Goal: Task Accomplishment & Management: Complete application form

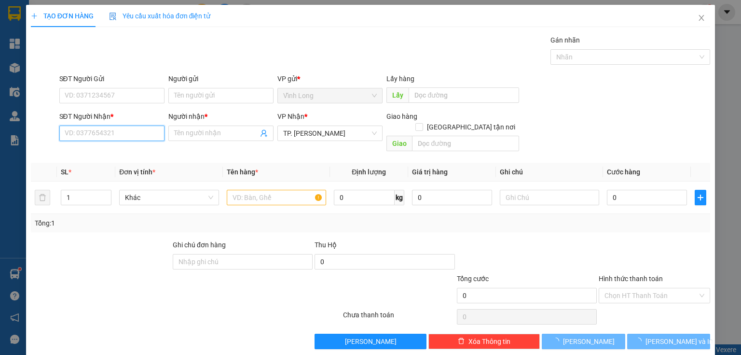
click at [107, 137] on input "SĐT Người Nhận *" at bounding box center [111, 132] width 105 height 15
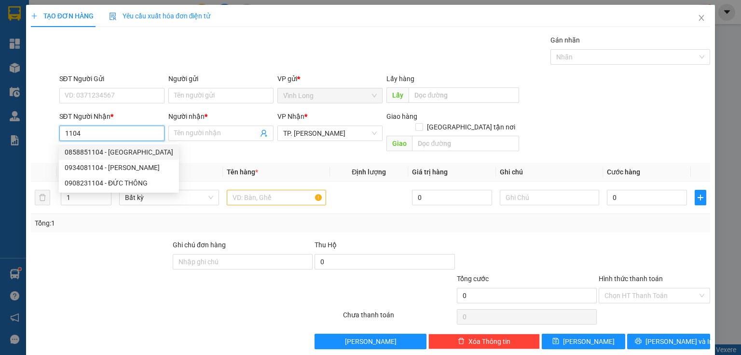
click at [135, 155] on div "0858851104 - [GEOGRAPHIC_DATA]" at bounding box center [119, 152] width 109 height 11
type input "0858851104"
type input "[PERSON_NAME]"
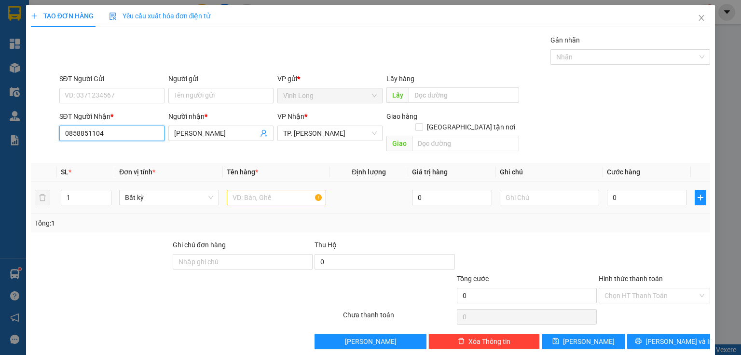
type input "0858851104"
click at [244, 190] on input "text" at bounding box center [276, 197] width 99 height 15
type input "THÙNG"
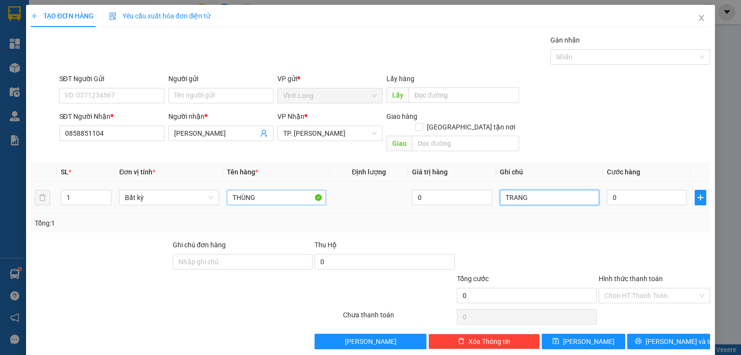
type input "TRANG"
type input "3"
type input "30"
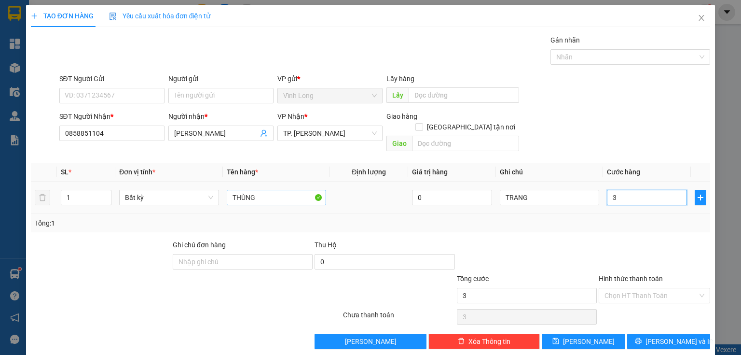
type input "30"
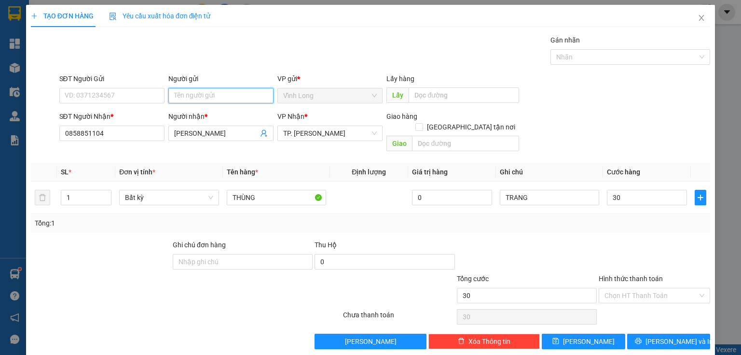
type input "30.000"
click at [205, 98] on input "Người gửi" at bounding box center [220, 95] width 105 height 15
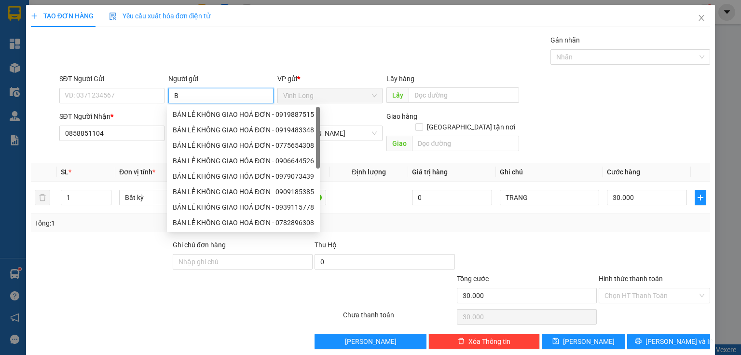
type input "BA"
click at [201, 112] on div "BÁN LẺ KHÔNG GIAO HOÁ ĐƠN - 0919887515" at bounding box center [243, 114] width 141 height 11
type input "0919887515"
type input "BÁN LẺ KHÔNG GIAO HOÁ ĐƠN"
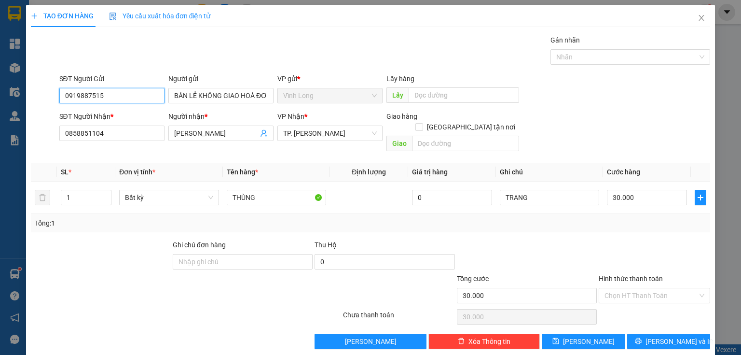
drag, startPoint x: 127, startPoint y: 100, endPoint x: 20, endPoint y: 101, distance: 107.6
click at [20, 101] on div "TẠO ĐƠN HÀNG Yêu cầu xuất hóa đơn điện tử Transit Pickup Surcharge Ids Transit …" at bounding box center [370, 177] width 741 height 355
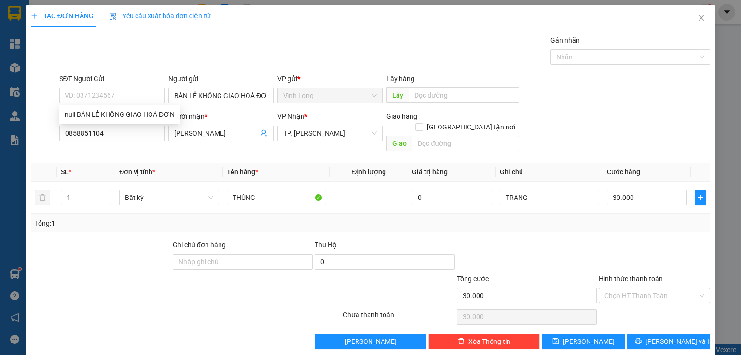
click at [631, 288] on input "Hình thức thanh toán" at bounding box center [650, 295] width 93 height 14
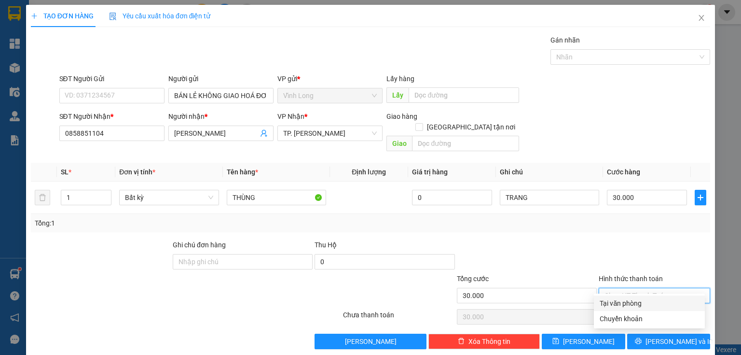
click at [625, 299] on div "Tại văn phòng" at bounding box center [649, 303] width 99 height 11
type input "0"
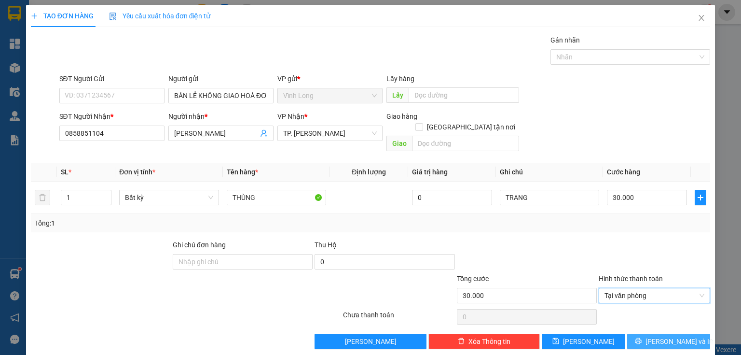
click at [662, 336] on span "[PERSON_NAME] và In" at bounding box center [679, 341] width 68 height 11
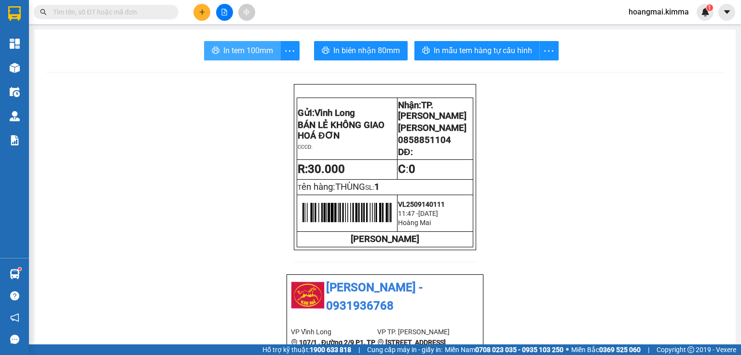
click at [233, 56] on span "In tem 100mm" at bounding box center [248, 50] width 50 height 12
click at [195, 10] on button at bounding box center [201, 12] width 17 height 17
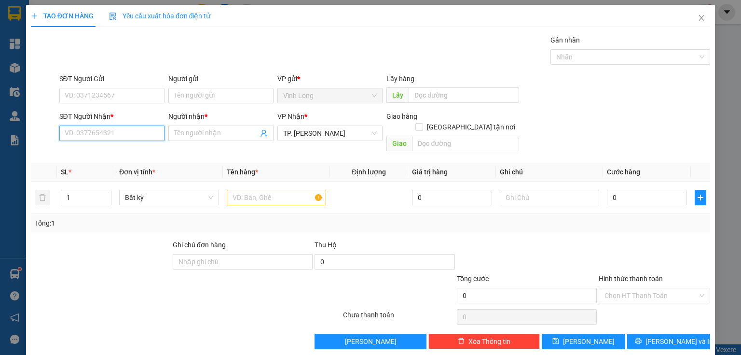
click at [120, 129] on input "SĐT Người Nhận *" at bounding box center [111, 132] width 105 height 15
type input "0329123699"
click at [134, 155] on div "0329123699 - [PERSON_NAME]" at bounding box center [112, 152] width 95 height 11
type input "[PERSON_NAME]"
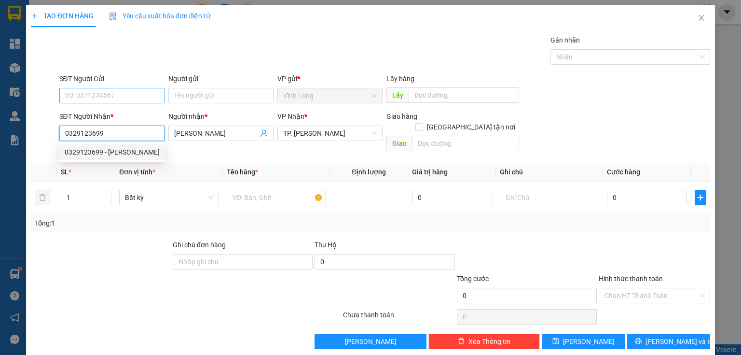
type input "0329123699"
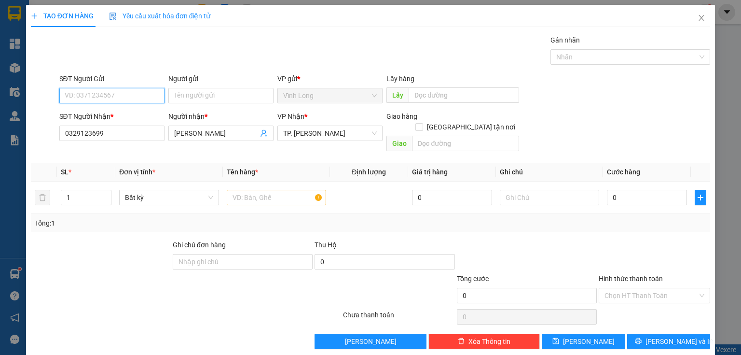
click at [127, 98] on input "SĐT Người Gửi" at bounding box center [111, 95] width 105 height 15
type input "0369757879"
drag, startPoint x: 133, startPoint y: 114, endPoint x: 421, endPoint y: 209, distance: 302.8
click at [141, 114] on div "0369757879 - BÁN LẺ KHÔNG GIAO HÓA ĐƠN" at bounding box center [135, 114] width 141 height 11
type input "BÁN LẺ KHÔNG GIAO HÓA ĐƠN"
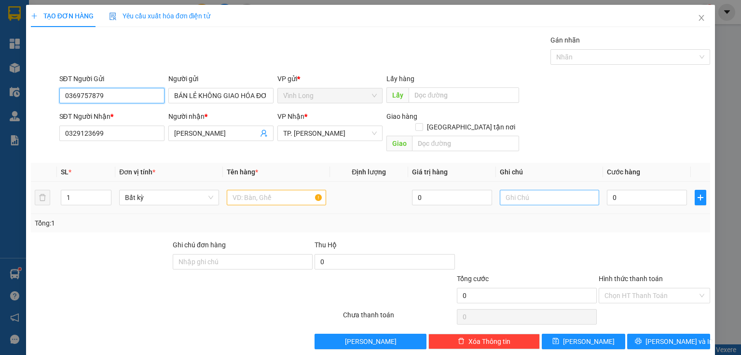
type input "0369757879"
click at [530, 193] on input "text" at bounding box center [549, 197] width 99 height 15
type input "THỦY"
click at [242, 190] on input "text" at bounding box center [276, 197] width 99 height 15
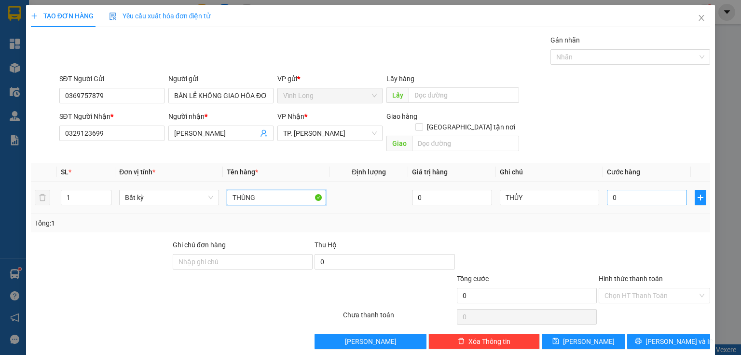
type input "THÙNG"
click at [638, 190] on input "0" at bounding box center [647, 197] width 80 height 15
type input "4"
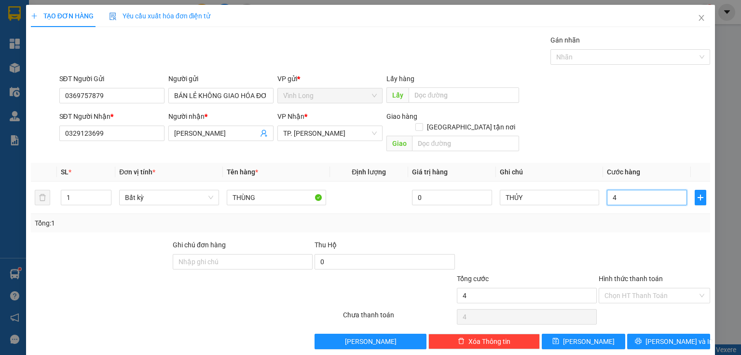
type input "40"
type input "40.000"
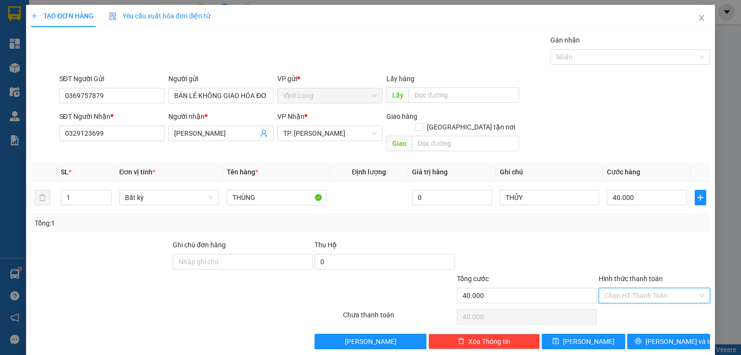
click at [648, 288] on input "Hình thức thanh toán" at bounding box center [650, 295] width 93 height 14
drag, startPoint x: 631, startPoint y: 305, endPoint x: 677, endPoint y: 328, distance: 50.7
click at [633, 306] on div "Tại văn phòng" at bounding box center [649, 303] width 99 height 11
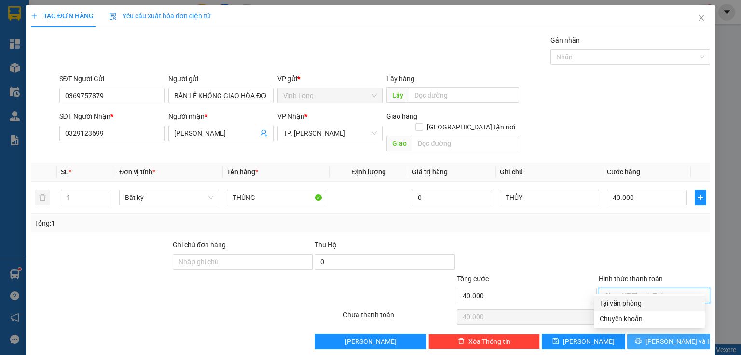
type input "0"
click at [678, 336] on span "[PERSON_NAME] và In" at bounding box center [679, 341] width 68 height 11
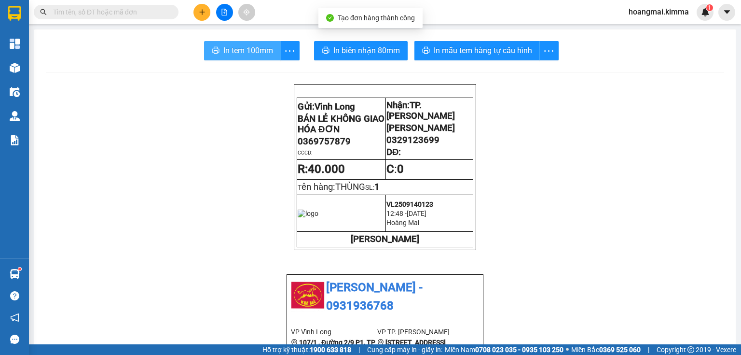
click at [236, 54] on span "In tem 100mm" at bounding box center [248, 50] width 50 height 12
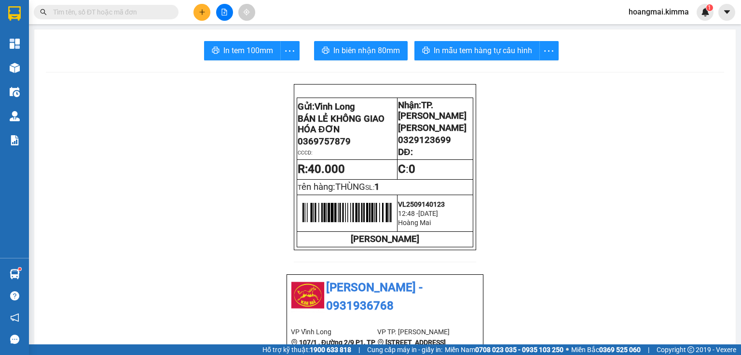
click at [152, 9] on input "text" at bounding box center [110, 12] width 114 height 11
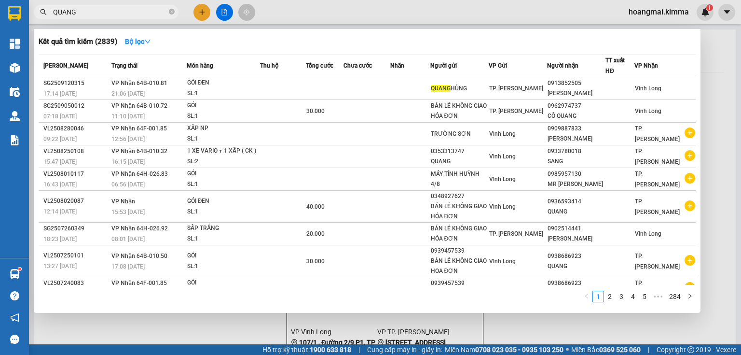
type input "QUANG"
click at [172, 10] on icon "close-circle" at bounding box center [172, 12] width 6 height 6
type input "868868"
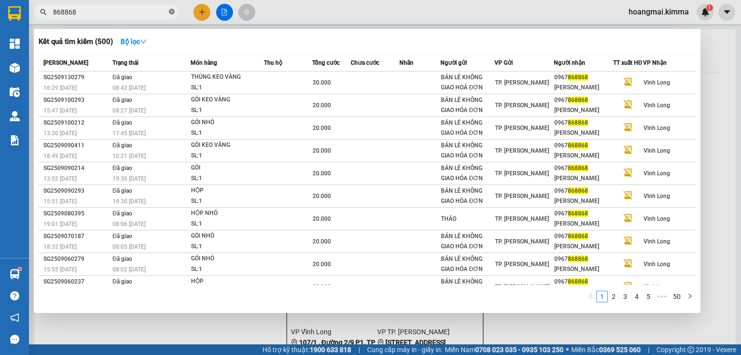
click at [172, 8] on span at bounding box center [172, 12] width 6 height 9
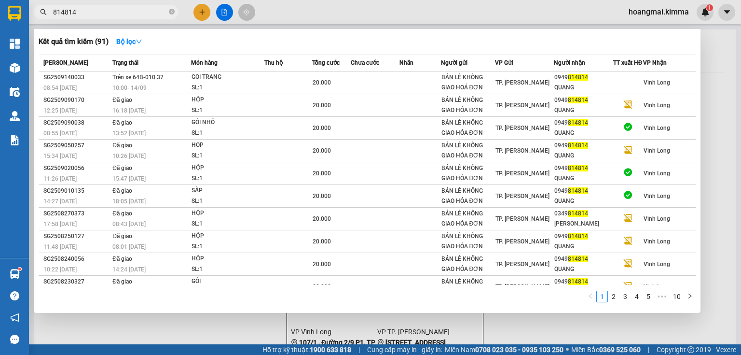
type input "814814"
click at [173, 10] on icon "close-circle" at bounding box center [172, 12] width 6 height 6
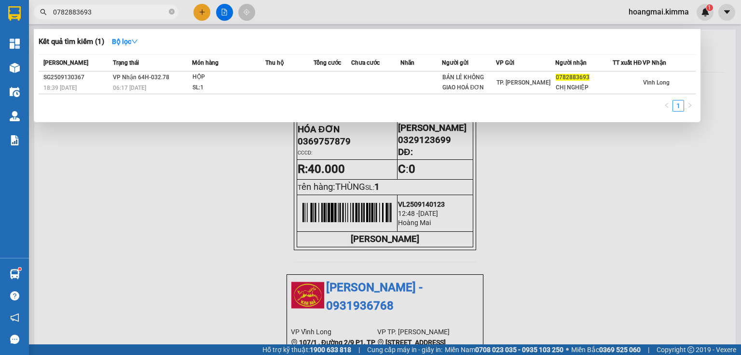
type input "0782883693"
click at [171, 12] on icon "close-circle" at bounding box center [172, 12] width 6 height 6
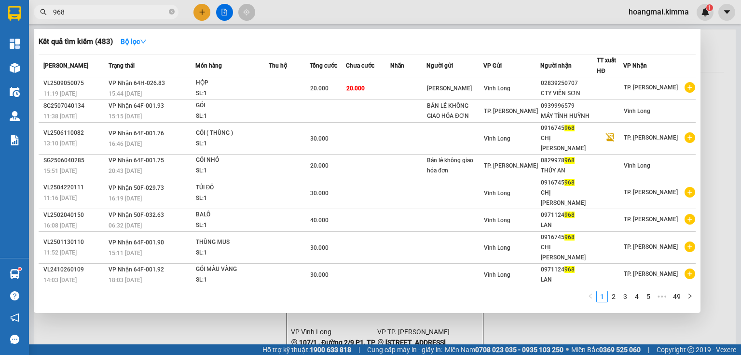
click at [54, 12] on input "968" at bounding box center [110, 12] width 114 height 11
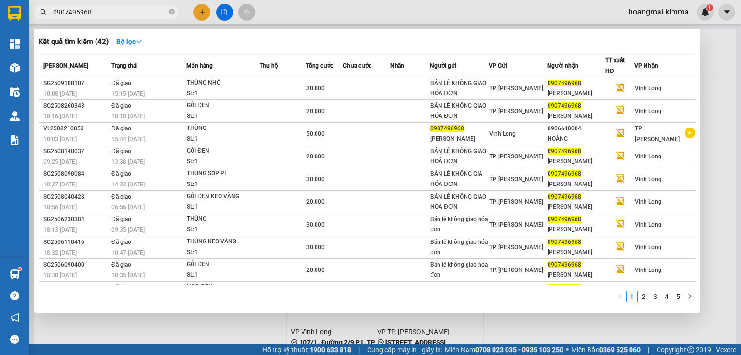
type input "0907496968"
click at [172, 12] on icon "close-circle" at bounding box center [172, 12] width 6 height 6
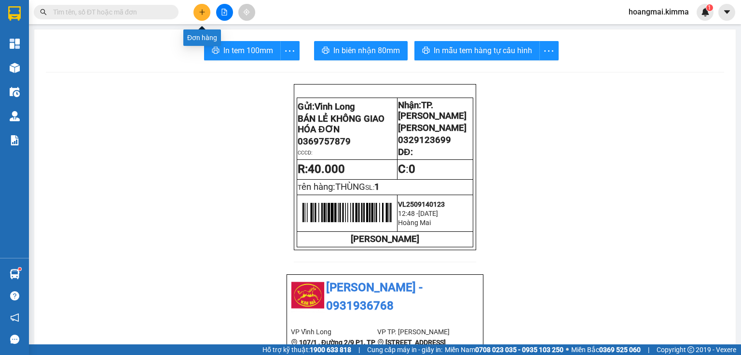
click at [203, 14] on icon "plus" at bounding box center [202, 12] width 7 height 7
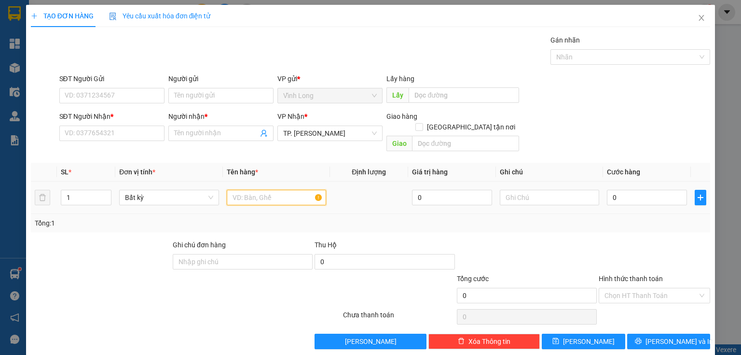
click at [266, 191] on input "text" at bounding box center [276, 197] width 99 height 15
type input "THÙNG"
click at [535, 190] on input "text" at bounding box center [549, 197] width 99 height 15
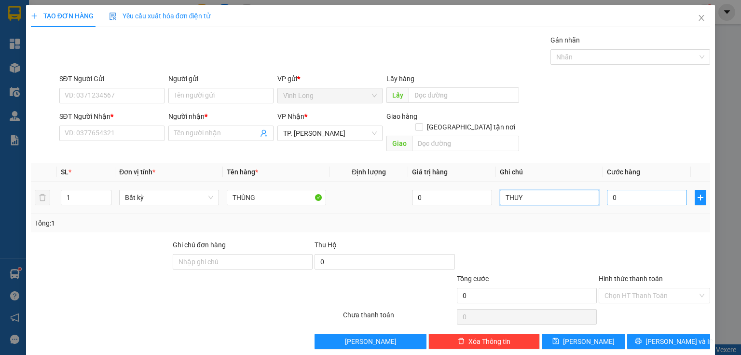
type input "THUY"
click at [616, 190] on input "0" at bounding box center [647, 197] width 80 height 15
type input "7"
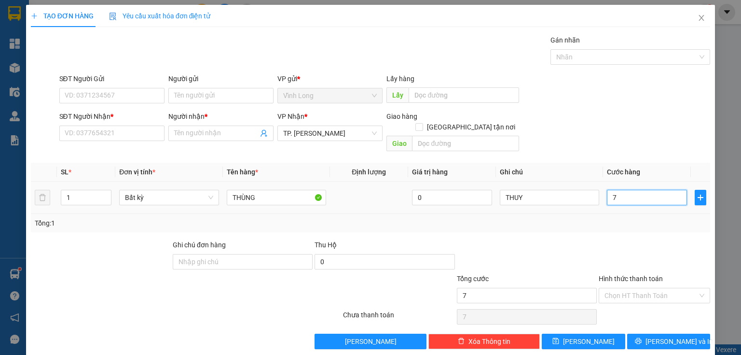
type input "70"
type input "70.000"
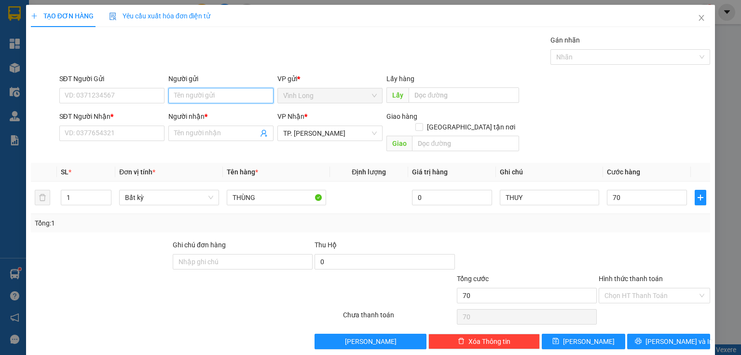
type input "70.000"
click at [180, 91] on input "Người gửi" at bounding box center [220, 95] width 105 height 15
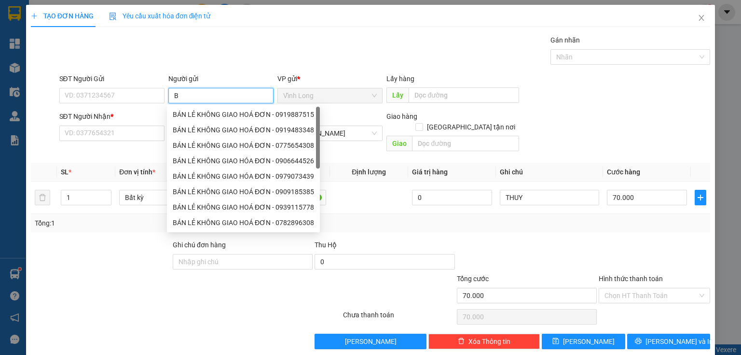
type input "BÁ"
drag, startPoint x: 184, startPoint y: 109, endPoint x: 138, endPoint y: 106, distance: 45.4
click at [182, 112] on div "BÁN LẺ KHÔNG GIAO HOÁ ĐƠN - 0919887515" at bounding box center [243, 114] width 141 height 11
type input "0919887515"
type input "BÁN LẺ KHÔNG GIAO HOÁ ĐƠN"
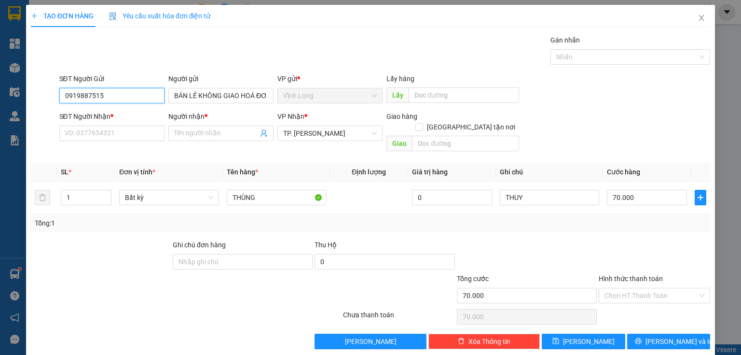
drag, startPoint x: 116, startPoint y: 98, endPoint x: 19, endPoint y: 104, distance: 97.1
click at [21, 106] on div "TẠO ĐƠN HÀNG Yêu cầu xuất hóa đơn điện tử Transit Pickup Surcharge Ids Transit …" at bounding box center [370, 177] width 741 height 355
drag, startPoint x: 71, startPoint y: 184, endPoint x: 8, endPoint y: 192, distance: 64.1
click at [11, 196] on div "TẠO ĐƠN HÀNG Yêu cầu xuất hóa đơn điện tử Transit Pickup Surcharge Ids Transit …" at bounding box center [370, 177] width 741 height 355
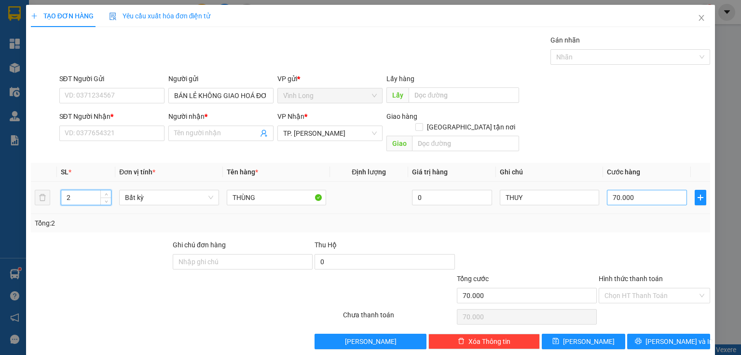
type input "2"
click at [624, 190] on input "70.000" at bounding box center [647, 197] width 80 height 15
type input "0"
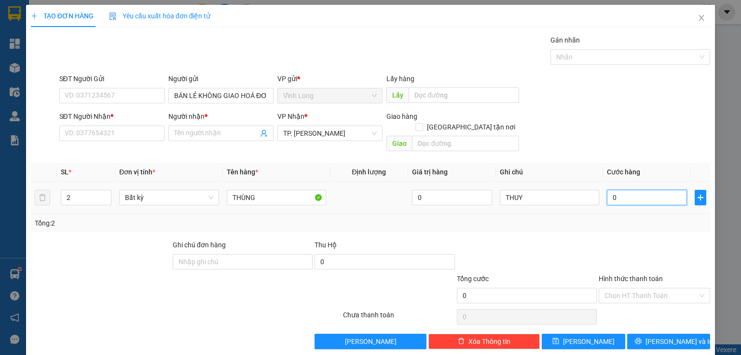
type input "07"
type input "7"
type input "070"
type input "70"
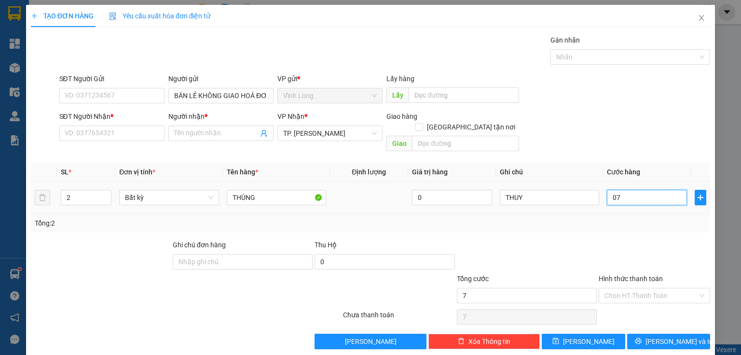
type input "70"
type input "70.000"
click at [624, 288] on input "Hình thức thanh toán" at bounding box center [650, 295] width 93 height 14
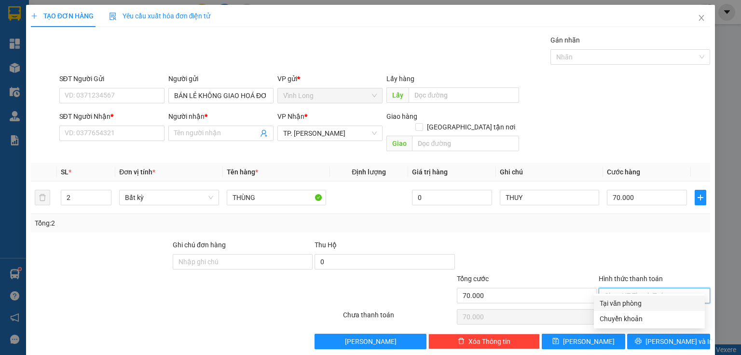
click at [624, 302] on div "Tại văn phòng" at bounding box center [649, 303] width 99 height 11
type input "0"
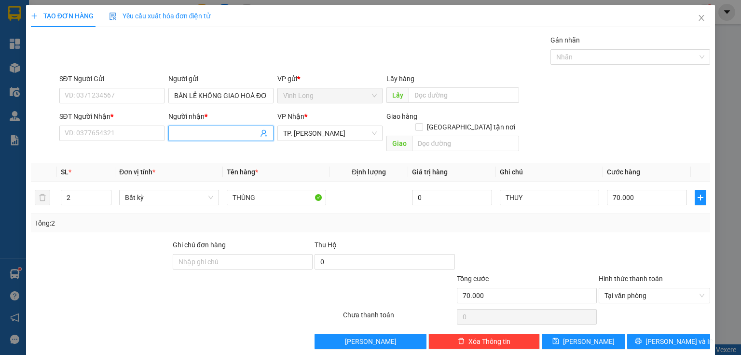
click at [187, 128] on input "Người nhận *" at bounding box center [216, 133] width 84 height 11
type input "0"
click at [130, 141] on div "SĐT Người Nhận * VD: 0377654321" at bounding box center [111, 128] width 105 height 34
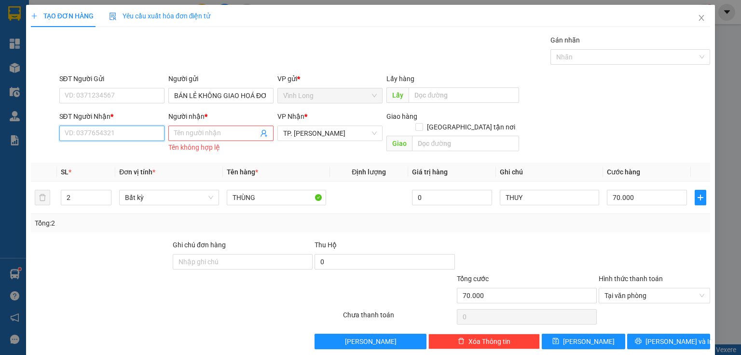
click at [125, 135] on input "SĐT Người Nhận *" at bounding box center [111, 132] width 105 height 15
type input "0329761924"
drag, startPoint x: 116, startPoint y: 151, endPoint x: 115, endPoint y: 161, distance: 10.2
click at [118, 151] on div "0329761924 - HÂN" at bounding box center [111, 152] width 93 height 11
type input "HÂN"
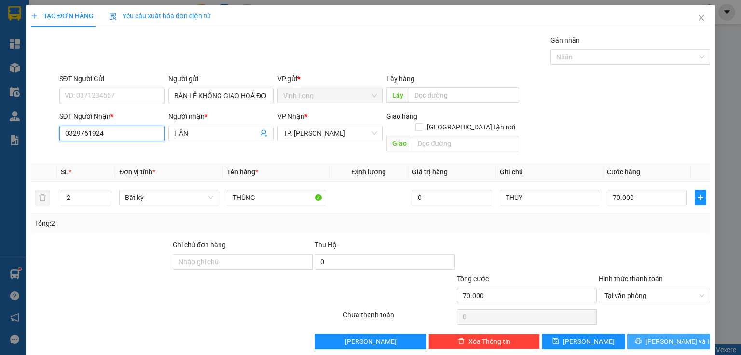
type input "0329761924"
drag, startPoint x: 664, startPoint y: 329, endPoint x: 611, endPoint y: 326, distance: 52.7
click at [662, 336] on span "[PERSON_NAME] và In" at bounding box center [679, 341] width 68 height 11
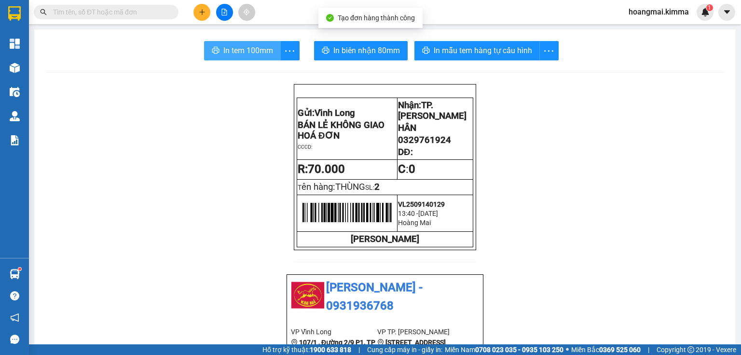
click at [223, 48] on span "In tem 100mm" at bounding box center [248, 50] width 50 height 12
click at [205, 1] on div "Kết quả tìm kiếm ( 42 ) Bộ lọc Mã ĐH Trạng thái Món hàng Thu hộ Tổng cước Chưa …" at bounding box center [370, 12] width 741 height 24
click at [204, 4] on button at bounding box center [201, 12] width 17 height 17
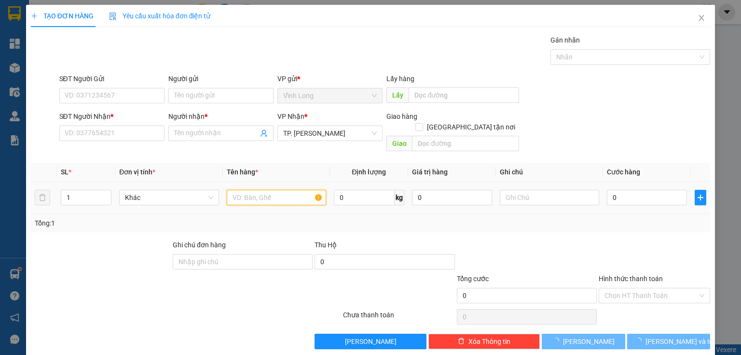
click at [266, 190] on input "text" at bounding box center [276, 197] width 99 height 15
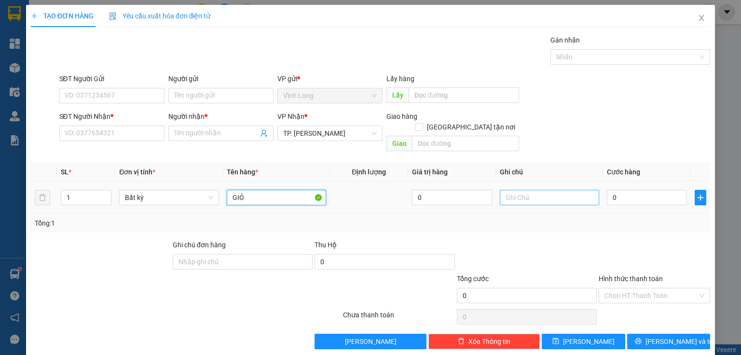
type input "GIỎ"
click at [533, 192] on input "text" at bounding box center [549, 197] width 99 height 15
type input "THUY"
click at [630, 192] on input "0" at bounding box center [647, 197] width 80 height 15
type input "4"
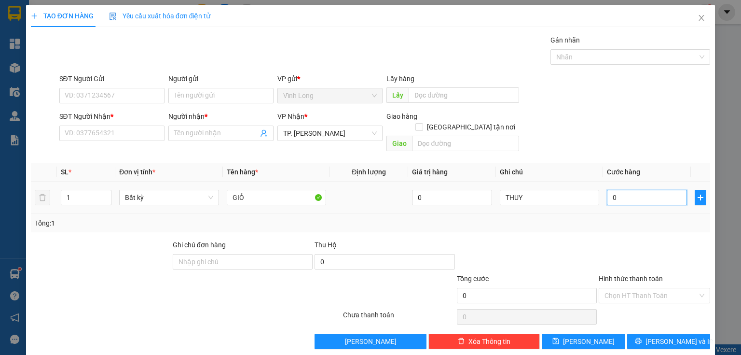
type input "4"
type input "40"
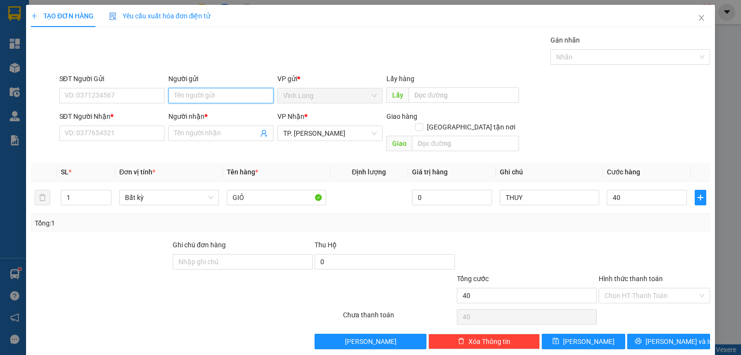
type input "40.000"
click at [210, 94] on input "Người gửi" at bounding box center [220, 95] width 105 height 15
type input "BÁN"
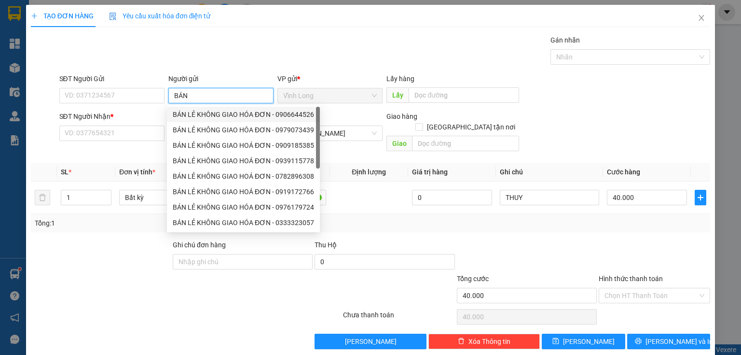
click at [183, 120] on div "BÁN LẺ KHÔNG GIAO HÓA ĐƠN - 0906644526" at bounding box center [243, 114] width 153 height 15
type input "0906644526"
type input "BÁN LẺ KHÔNG GIAO HÓA ĐƠN"
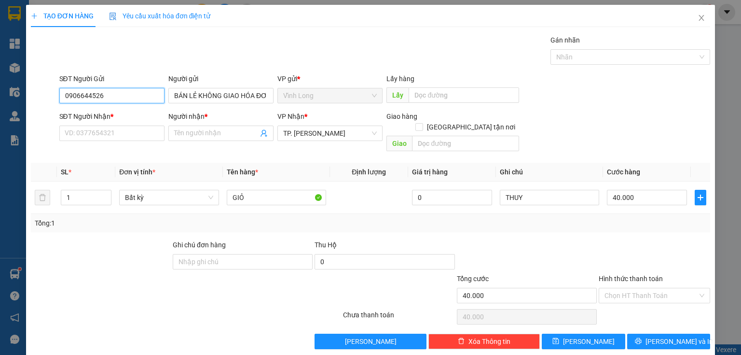
drag, startPoint x: 126, startPoint y: 91, endPoint x: 0, endPoint y: 132, distance: 133.0
click at [0, 132] on div "TẠO ĐƠN HÀNG Yêu cầu xuất hóa đơn điện tử Transit Pickup Surcharge Ids Transit …" at bounding box center [370, 177] width 741 height 355
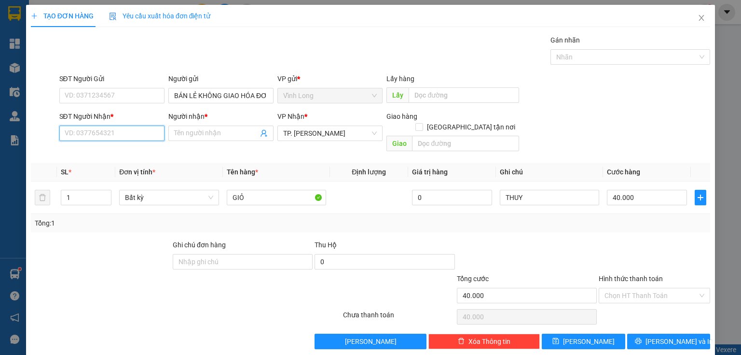
click at [83, 130] on input "SĐT Người Nhận *" at bounding box center [111, 132] width 105 height 15
type input "0938695606"
click at [116, 147] on div "0938695606 - MINH" at bounding box center [111, 151] width 104 height 15
type input "MINH"
type input "0938695606"
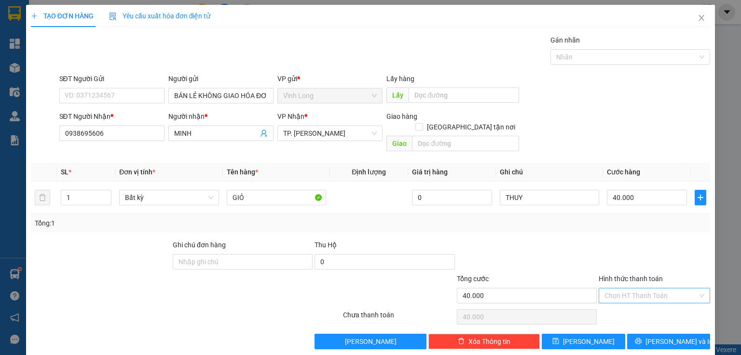
click at [623, 288] on input "Hình thức thanh toán" at bounding box center [650, 295] width 93 height 14
click at [623, 300] on div "Tại văn phòng" at bounding box center [649, 303] width 99 height 11
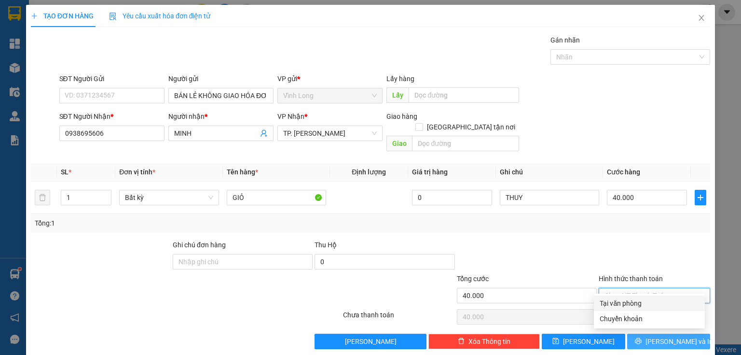
type input "0"
click at [655, 333] on button "[PERSON_NAME] và In" at bounding box center [668, 340] width 83 height 15
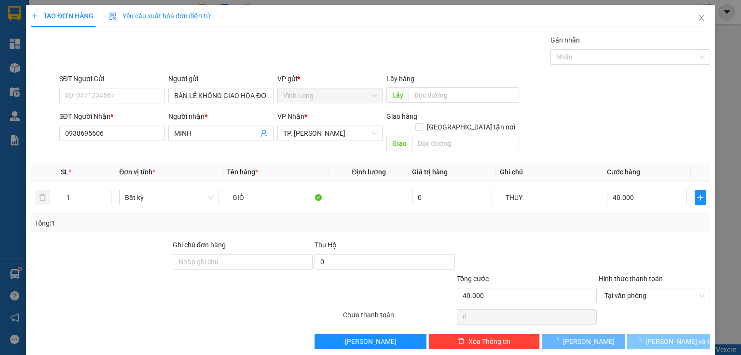
click at [655, 336] on span "[PERSON_NAME] và In" at bounding box center [679, 341] width 68 height 11
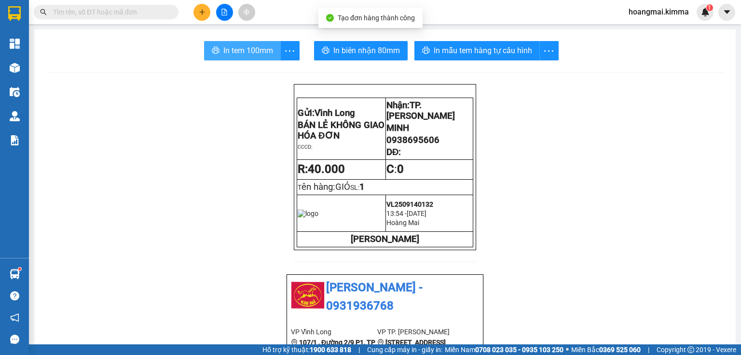
click at [260, 49] on span "In tem 100mm" at bounding box center [248, 50] width 50 height 12
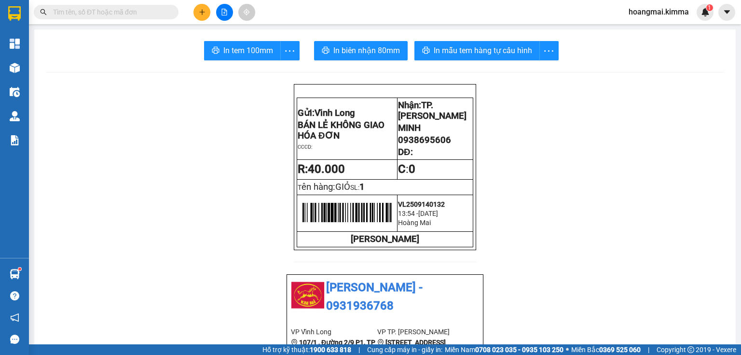
click at [196, 16] on button at bounding box center [201, 12] width 17 height 17
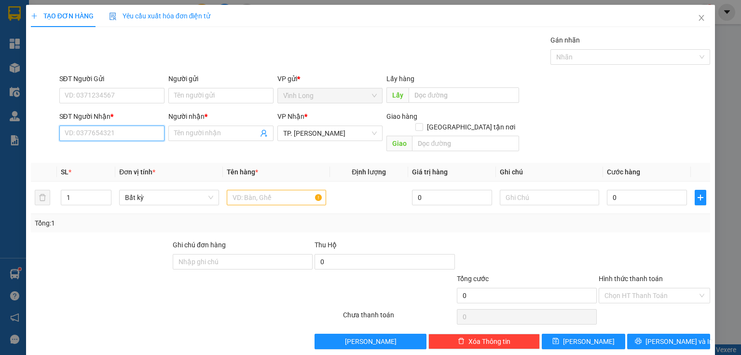
click at [87, 132] on input "SĐT Người Nhận *" at bounding box center [111, 132] width 105 height 15
type input "0936508342"
click at [139, 151] on div "0936508342 - CẬU TÁM" at bounding box center [111, 152] width 93 height 11
type input "CẬU TÁM"
type input "0936508342"
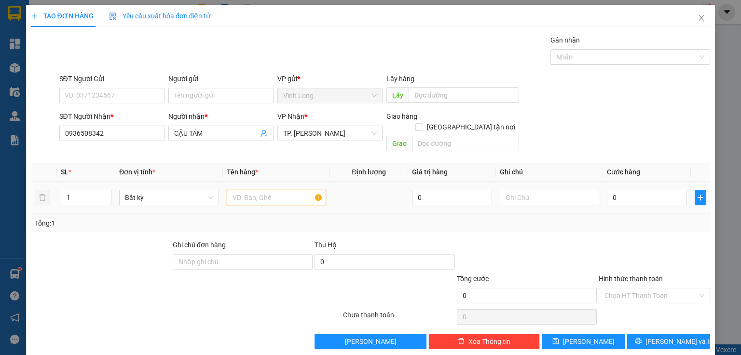
click at [262, 190] on input "text" at bounding box center [276, 197] width 99 height 15
type input "THÙNG MUS + GIỎ"
drag, startPoint x: 82, startPoint y: 182, endPoint x: 28, endPoint y: 196, distance: 56.4
click at [32, 196] on tr "1 Bất kỳ THÙNG MUS + GIỎ 0 0" at bounding box center [370, 197] width 679 height 32
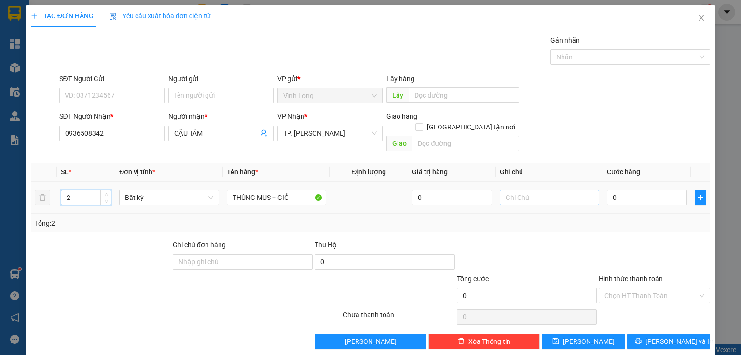
type input "2"
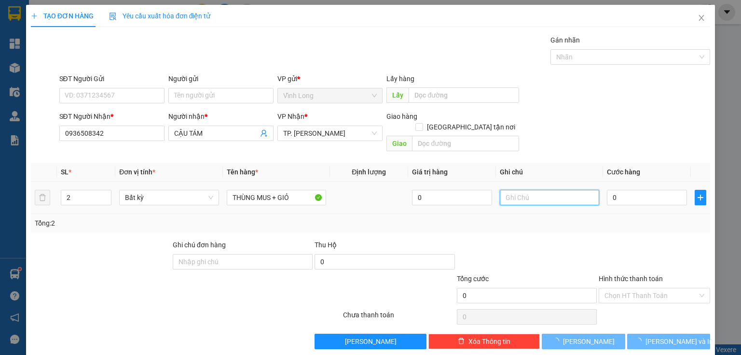
click at [517, 190] on input "text" at bounding box center [549, 197] width 99 height 15
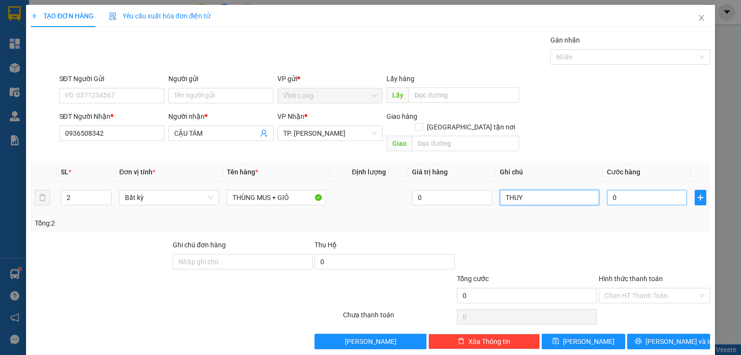
type input "THUY"
click at [620, 190] on input "0" at bounding box center [647, 197] width 80 height 15
type input "7"
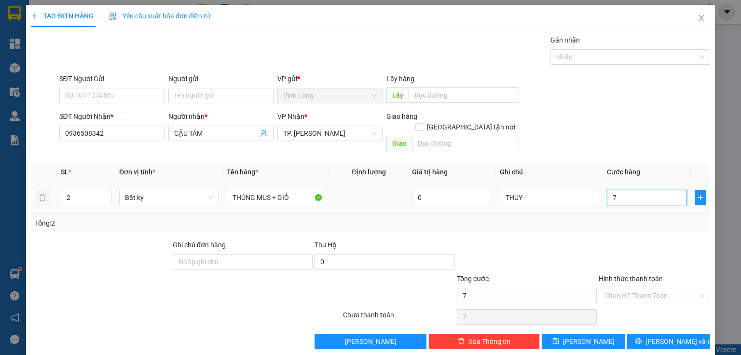
type input "70"
type input "70.000"
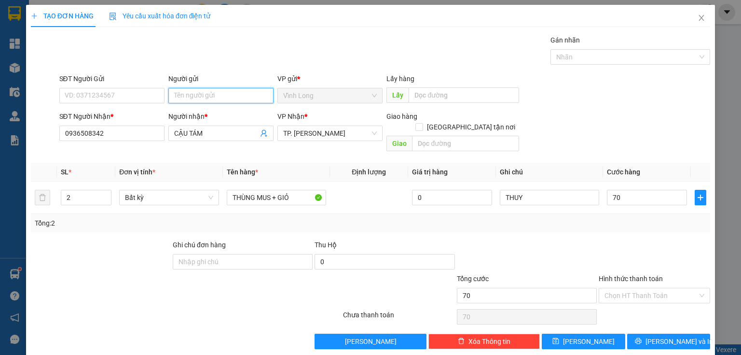
type input "70.000"
click at [218, 98] on input "Người gửi" at bounding box center [220, 95] width 105 height 15
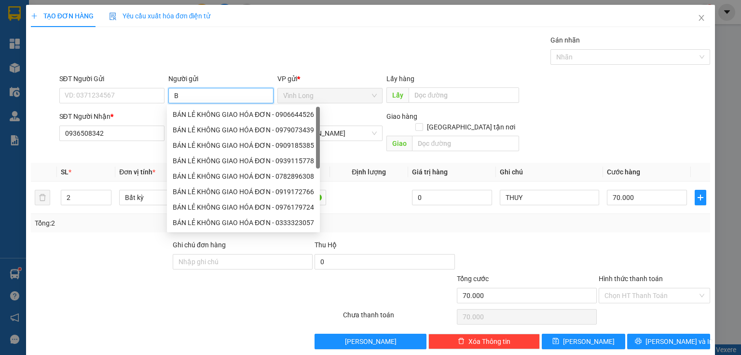
type input "BÁ"
click at [212, 116] on div "BÁN LẺ KHÔNG GIAO HÓA ĐƠN - 0906644526" at bounding box center [243, 114] width 141 height 11
type input "0906644526"
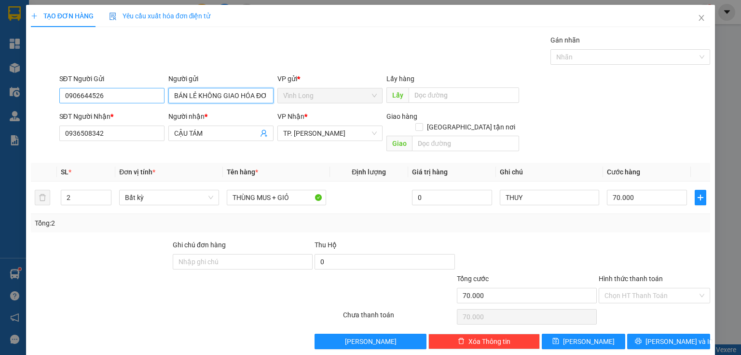
type input "BÁN LẺ KHÔNG GIAO HÓA ĐƠN"
drag, startPoint x: 118, startPoint y: 96, endPoint x: 0, endPoint y: 130, distance: 122.6
click at [0, 124] on div "TẠO ĐƠN HÀNG Yêu cầu xuất hóa đơn điện tử Transit Pickup Surcharge Ids Transit …" at bounding box center [370, 177] width 741 height 355
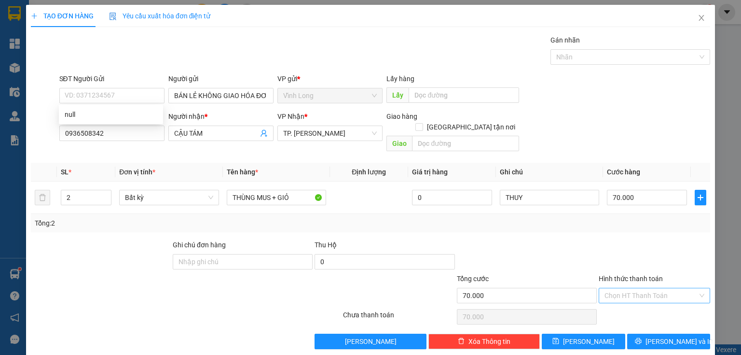
click at [612, 288] on input "Hình thức thanh toán" at bounding box center [650, 295] width 93 height 14
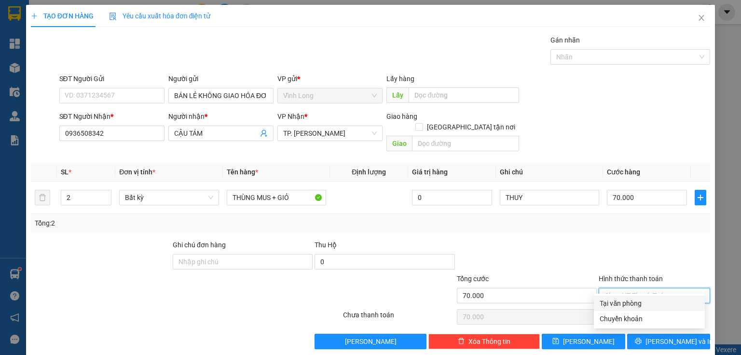
click at [639, 307] on div "Tại văn phòng" at bounding box center [649, 303] width 99 height 11
type input "0"
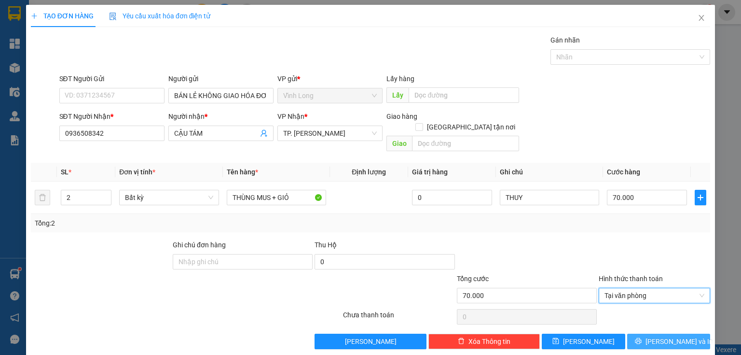
click at [670, 336] on span "[PERSON_NAME] và In" at bounding box center [679, 341] width 68 height 11
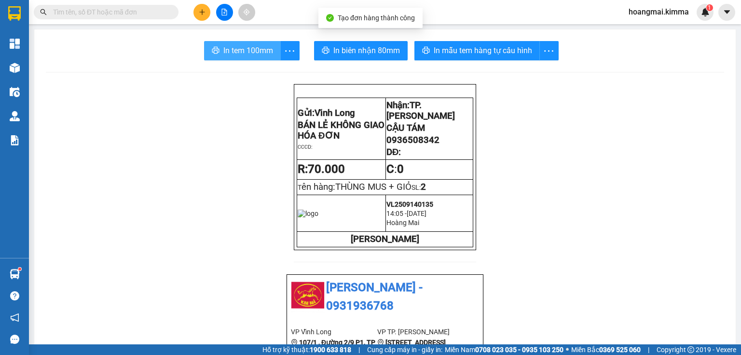
click at [239, 52] on span "In tem 100mm" at bounding box center [248, 50] width 50 height 12
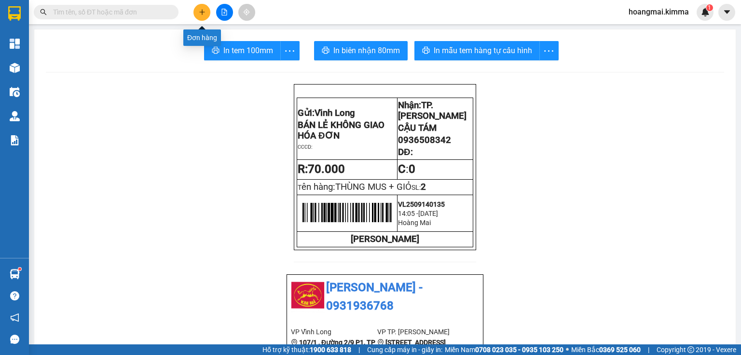
click at [206, 13] on button at bounding box center [201, 12] width 17 height 17
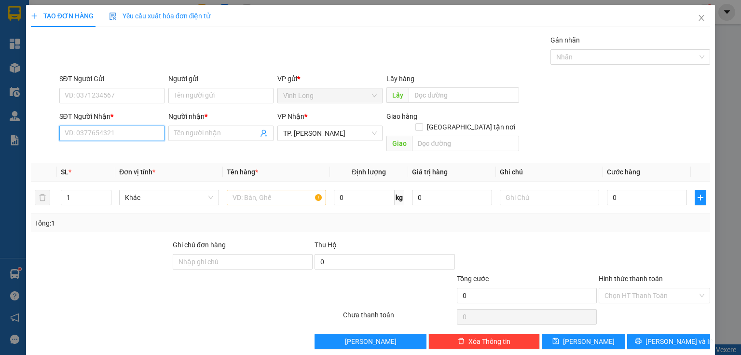
click at [133, 133] on input "SĐT Người Nhận *" at bounding box center [111, 132] width 105 height 15
click at [71, 137] on input "093889460" at bounding box center [111, 132] width 105 height 15
type input "0903889460"
click at [114, 151] on div "0903889460 - MY" at bounding box center [111, 152] width 93 height 11
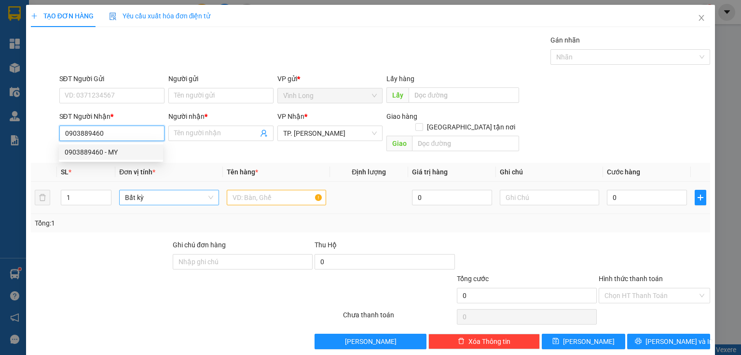
type input "MY"
type input "0903889460"
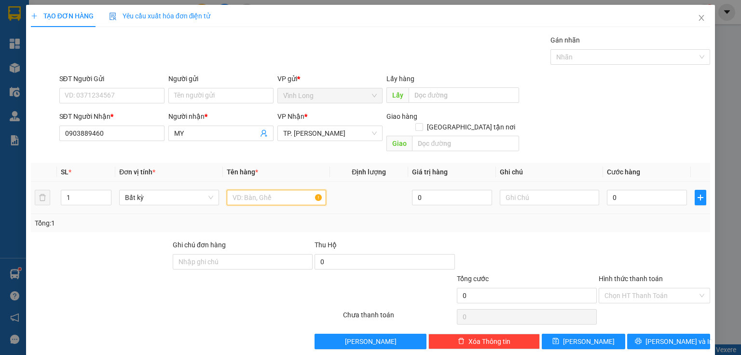
click at [266, 192] on input "text" at bounding box center [276, 197] width 99 height 15
type input "GÓI"
click at [533, 190] on input "text" at bounding box center [549, 197] width 99 height 15
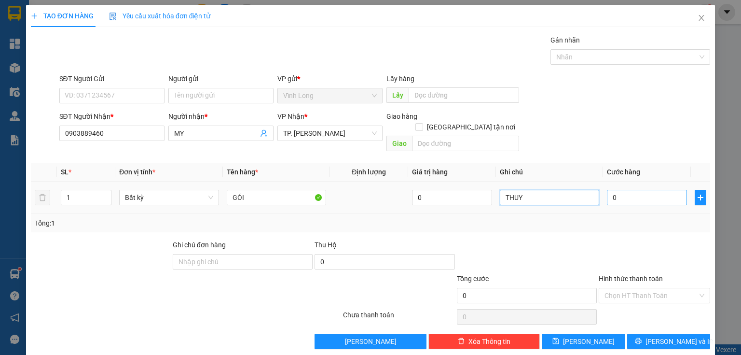
type input "THUY"
click at [614, 190] on input "0" at bounding box center [647, 197] width 80 height 15
type input "2"
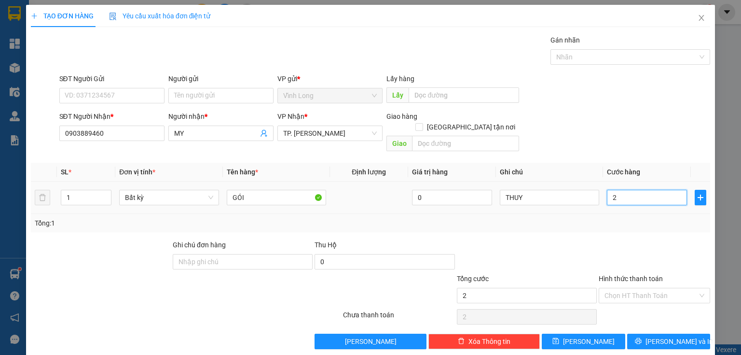
type input "20"
type input "20.000"
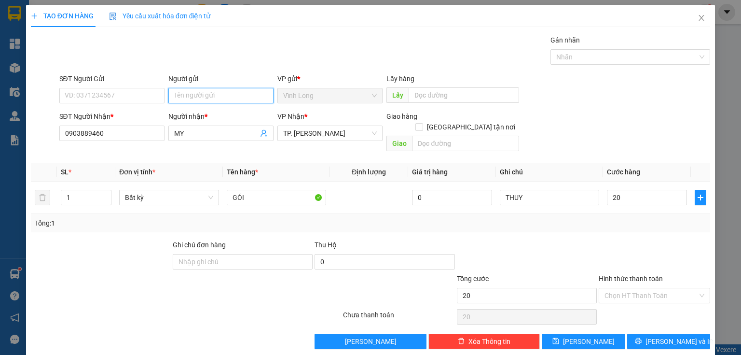
type input "20.000"
click at [194, 95] on input "Người gửi" at bounding box center [220, 95] width 105 height 15
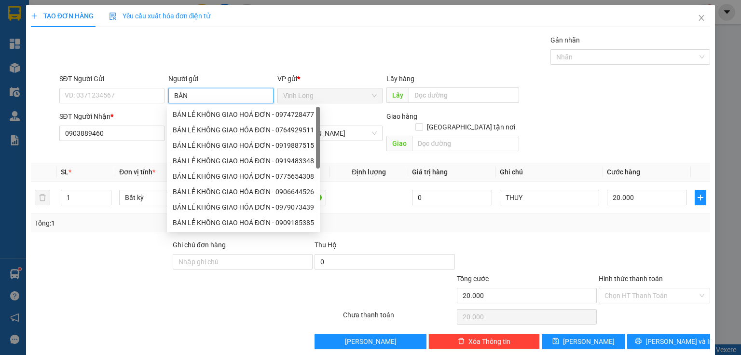
type input "BÁN"
click at [185, 111] on div "BÁN LẺ KHÔNG GIAO HOÁ ĐƠN - 0974728477" at bounding box center [243, 114] width 141 height 11
type input "0974728477"
type input "BÁN LẺ KHÔNG GIAO HOÁ ĐƠN"
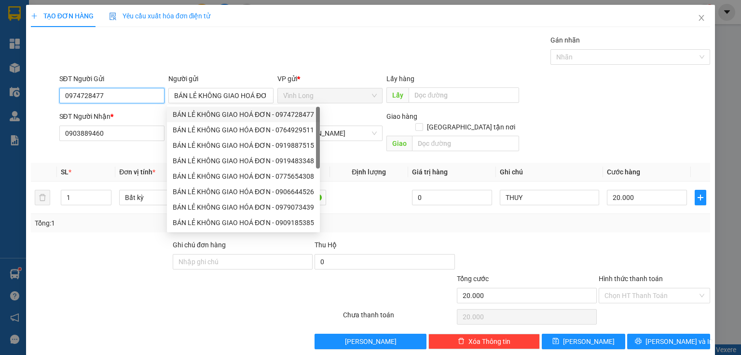
drag, startPoint x: 137, startPoint y: 102, endPoint x: 0, endPoint y: 64, distance: 142.7
click at [0, 64] on div "TẠO ĐƠN HÀNG Yêu cầu xuất hóa đơn điện tử Transit Pickup Surcharge Ids Transit …" at bounding box center [370, 177] width 741 height 355
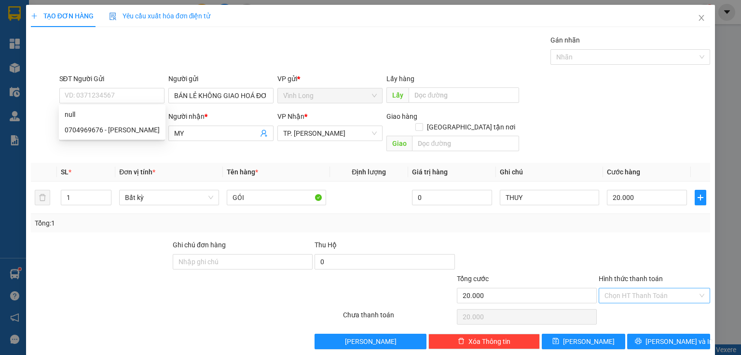
drag, startPoint x: 652, startPoint y: 288, endPoint x: 645, endPoint y: 290, distance: 6.7
click at [652, 288] on input "Hình thức thanh toán" at bounding box center [650, 295] width 93 height 14
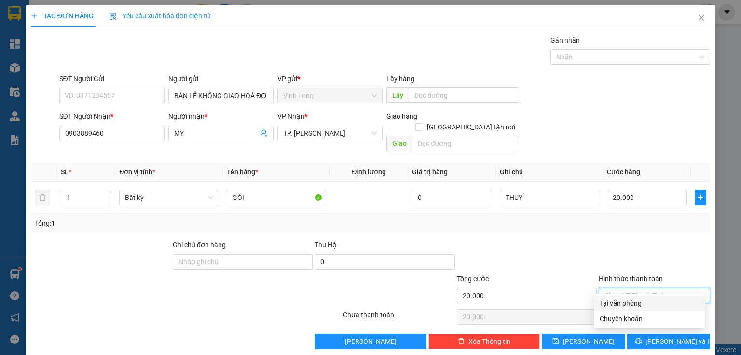
click at [636, 301] on div "Tại văn phòng" at bounding box center [649, 303] width 99 height 11
type input "0"
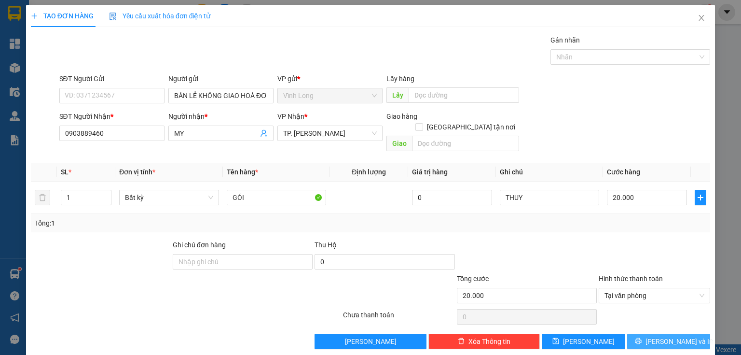
click at [642, 337] on icon "printer" at bounding box center [638, 340] width 7 height 7
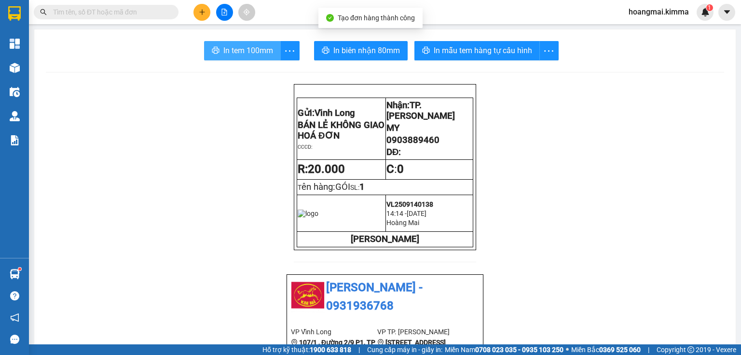
click at [232, 54] on span "In tem 100mm" at bounding box center [248, 50] width 50 height 12
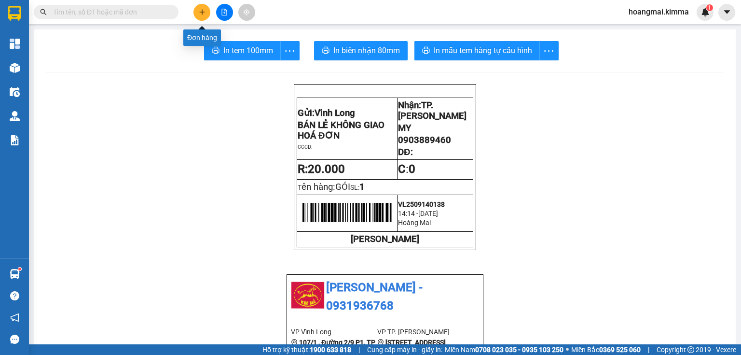
click at [199, 9] on button at bounding box center [201, 12] width 17 height 17
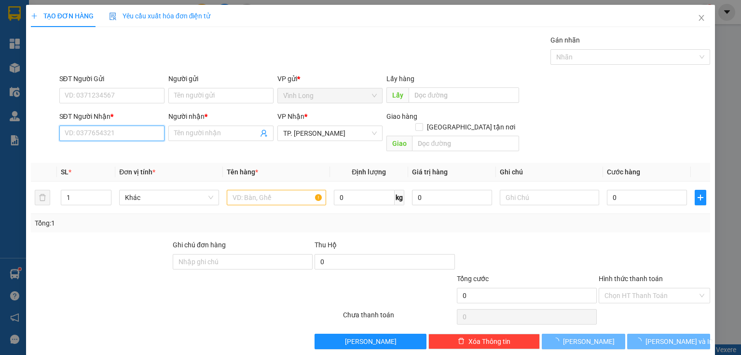
drag, startPoint x: 101, startPoint y: 132, endPoint x: 578, endPoint y: 136, distance: 477.1
click at [103, 132] on input "SĐT Người Nhận *" at bounding box center [111, 132] width 105 height 15
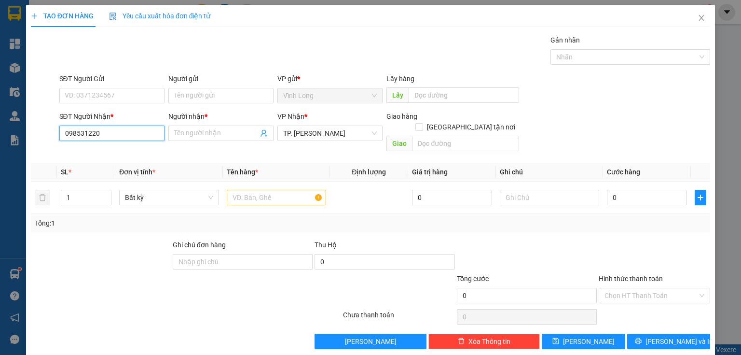
type input "0985312204"
drag, startPoint x: 114, startPoint y: 150, endPoint x: 255, endPoint y: 185, distance: 144.6
click at [120, 151] on div "0985312204 - TÚ" at bounding box center [111, 152] width 93 height 11
type input "TÚ"
type input "0985312204"
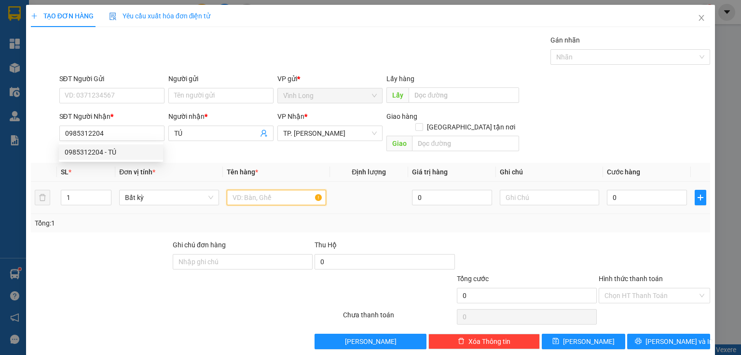
click at [260, 190] on input "text" at bounding box center [276, 197] width 99 height 15
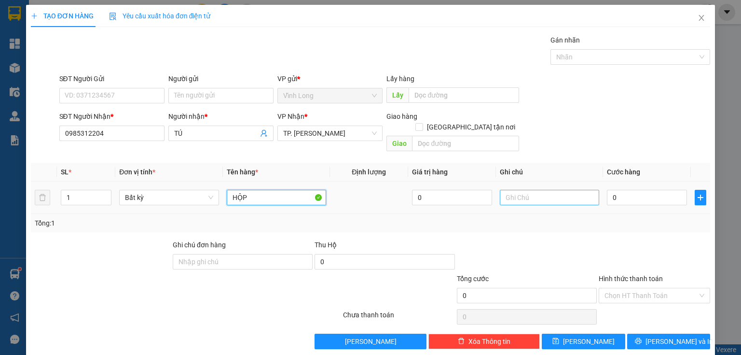
type input "HỘP"
click at [533, 192] on input "text" at bounding box center [549, 197] width 99 height 15
type input "THUY"
type input "2"
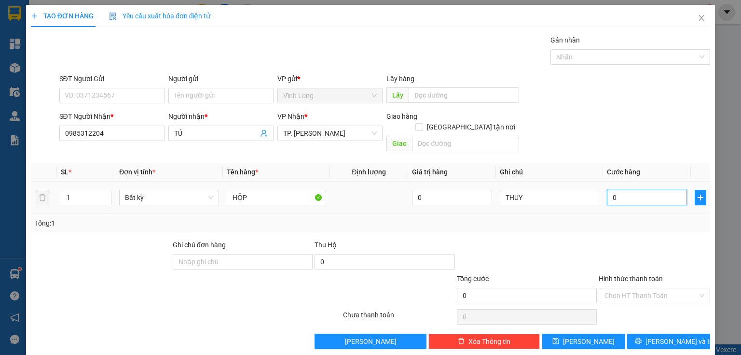
type input "2"
type input "20"
type input "20.000"
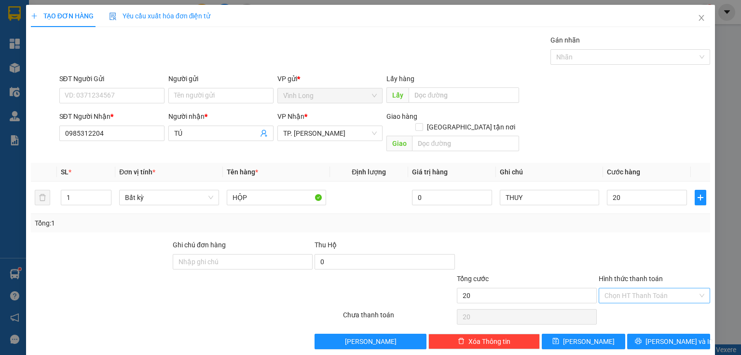
type input "20.000"
drag, startPoint x: 632, startPoint y: 287, endPoint x: 641, endPoint y: 291, distance: 9.7
click at [633, 288] on input "Hình thức thanh toán" at bounding box center [650, 295] width 93 height 14
click at [635, 300] on div "Tại văn phòng" at bounding box center [649, 303] width 99 height 11
type input "0"
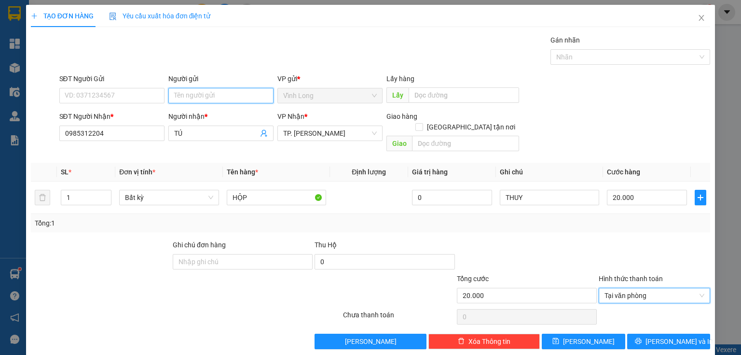
click at [197, 100] on input "Người gửi" at bounding box center [220, 95] width 105 height 15
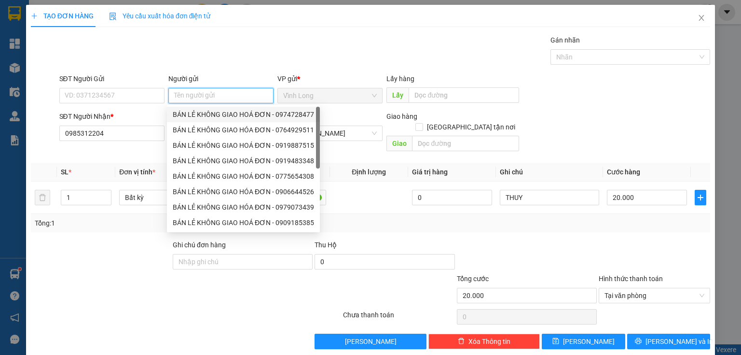
click at [195, 109] on div "BÁN LẺ KHÔNG GIAO HOÁ ĐƠN - 0974728477" at bounding box center [243, 114] width 141 height 11
type input "0974728477"
type input "BÁN LẺ KHÔNG GIAO HOÁ ĐƠN"
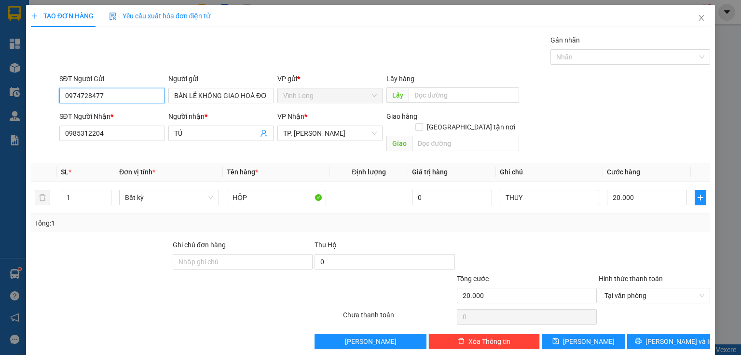
drag, startPoint x: 0, startPoint y: 88, endPoint x: 0, endPoint y: 61, distance: 27.5
click at [0, 79] on div "TẠO ĐƠN HÀNG Yêu cầu xuất hóa đơn điện tử Transit Pickup Surcharge Ids Transit …" at bounding box center [370, 177] width 741 height 355
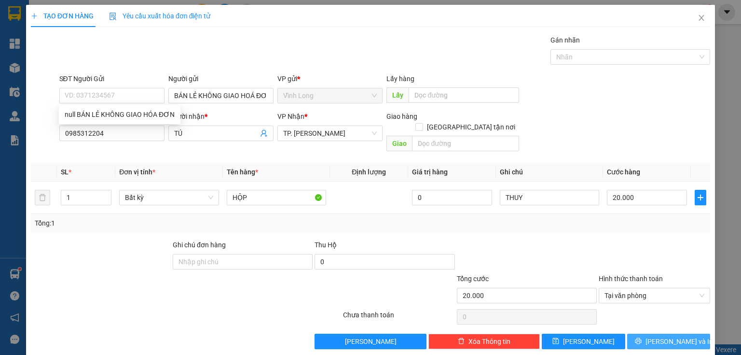
click at [668, 333] on button "[PERSON_NAME] và In" at bounding box center [668, 340] width 83 height 15
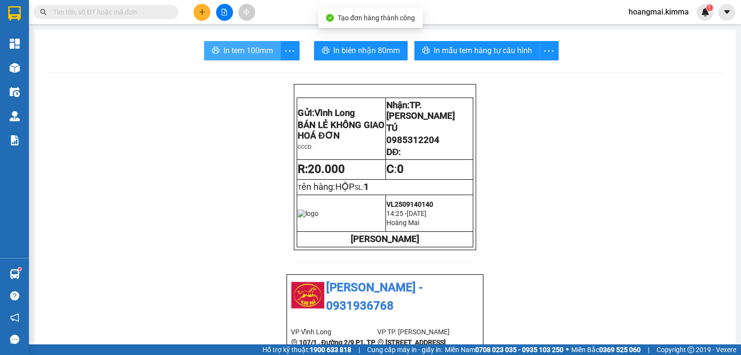
click at [266, 46] on span "In tem 100mm" at bounding box center [248, 50] width 50 height 12
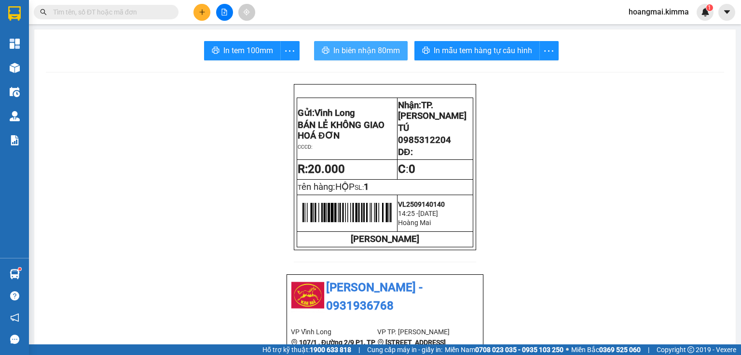
click at [361, 53] on span "In biên nhận 80mm" at bounding box center [366, 50] width 67 height 12
click at [205, 0] on div "Kết quả tìm kiếm ( 42 ) Bộ lọc Mã ĐH Trạng thái Món hàng Thu hộ Tổng cước Chưa …" at bounding box center [370, 12] width 741 height 24
click at [203, 10] on icon "plus" at bounding box center [202, 12] width 7 height 7
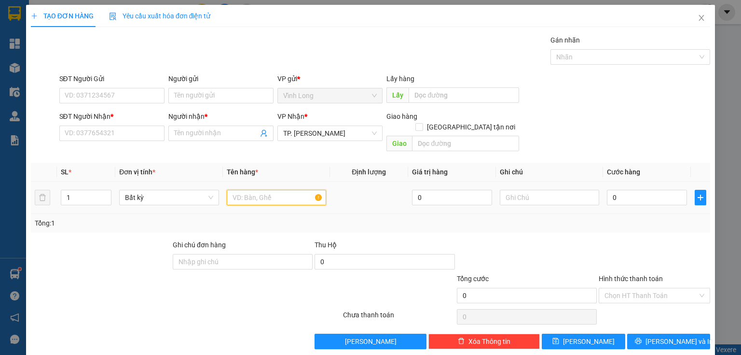
click at [246, 190] on input "text" at bounding box center [276, 197] width 99 height 15
type input "GIỎ VÀNG"
click at [524, 190] on input "text" at bounding box center [549, 197] width 99 height 15
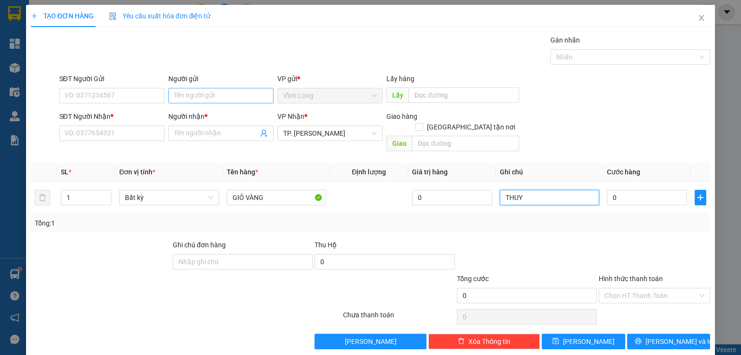
type input "THUY"
click at [210, 96] on input "Người gửi" at bounding box center [220, 95] width 105 height 15
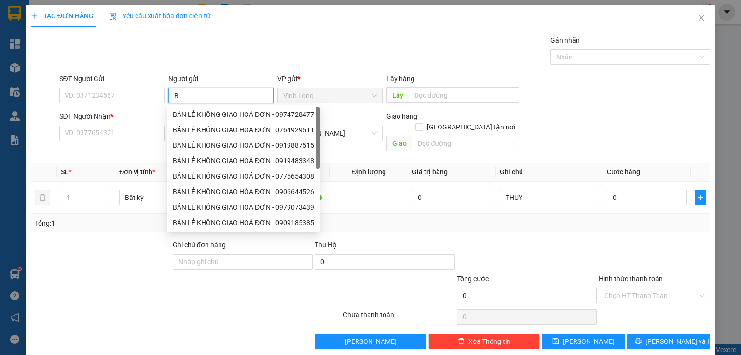
type input "BÁ"
click at [195, 114] on div "BÁN LẺ KHÔNG GIAO HOÁ ĐƠN - 0974728477" at bounding box center [243, 114] width 141 height 11
type input "0974728477"
type input "BÁN LẺ KHÔNG GIAO HOÁ ĐƠN"
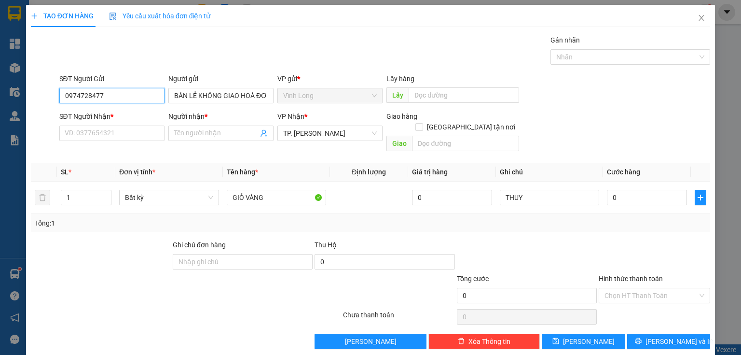
drag, startPoint x: 139, startPoint y: 98, endPoint x: 9, endPoint y: 113, distance: 131.0
click at [9, 113] on div "TẠO ĐƠN HÀNG Yêu cầu xuất hóa đơn điện tử Transit Pickup Surcharge Ids Transit …" at bounding box center [370, 177] width 741 height 355
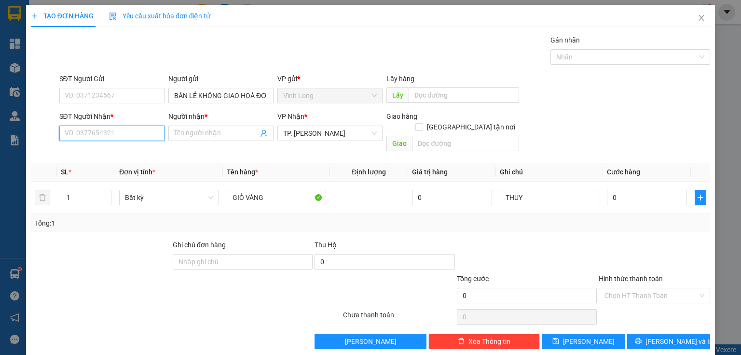
click at [83, 134] on input "SĐT Người Nhận *" at bounding box center [111, 132] width 105 height 15
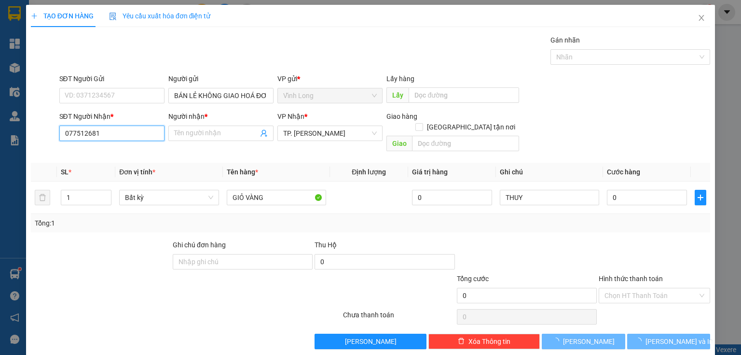
type input "0775126818"
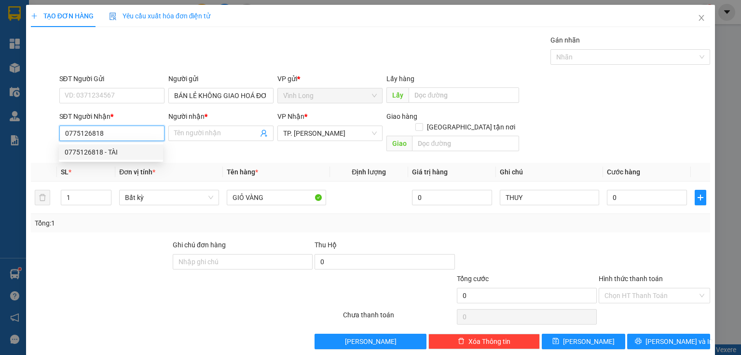
click at [102, 149] on div "0775126818 - TÀI" at bounding box center [111, 152] width 93 height 11
type input "TÀI"
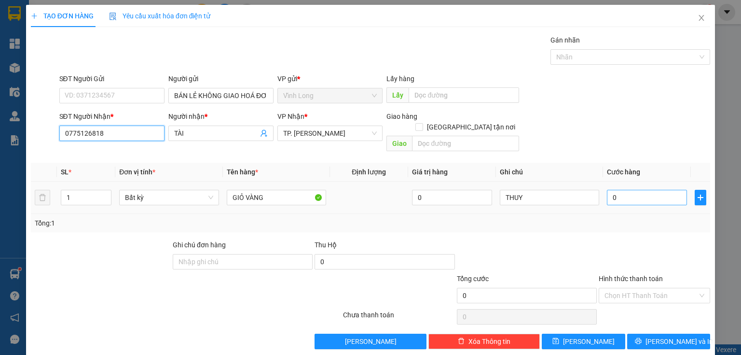
type input "0775126818"
click at [651, 190] on input "0" at bounding box center [647, 197] width 80 height 15
type input "2"
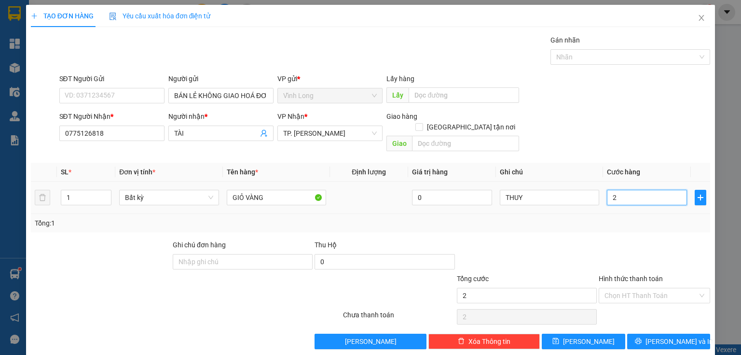
type input "20"
type input "20.000"
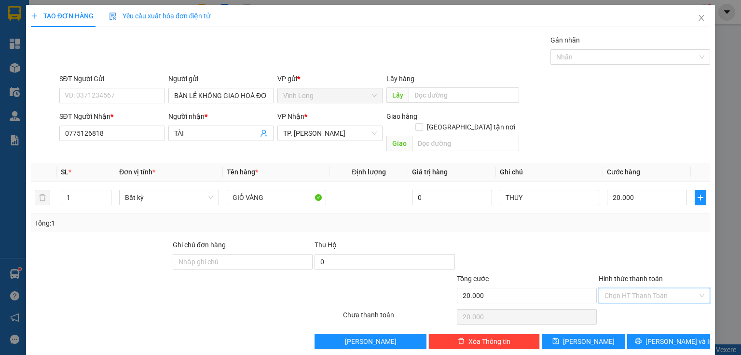
click at [611, 288] on input "Hình thức thanh toán" at bounding box center [650, 295] width 93 height 14
click at [627, 306] on div "Tại văn phòng" at bounding box center [649, 303] width 99 height 11
type input "0"
click at [659, 336] on span "[PERSON_NAME] và In" at bounding box center [679, 341] width 68 height 11
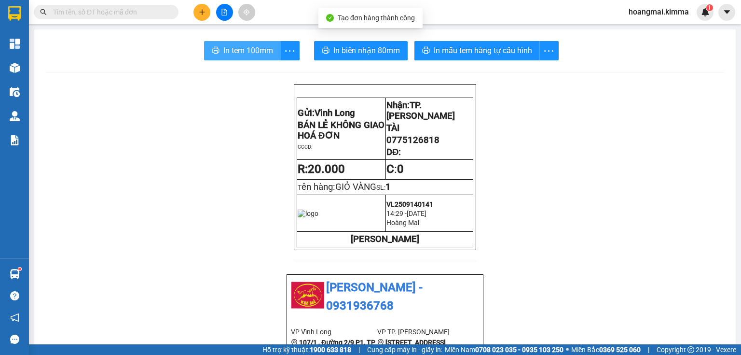
click at [243, 53] on span "In tem 100mm" at bounding box center [248, 50] width 50 height 12
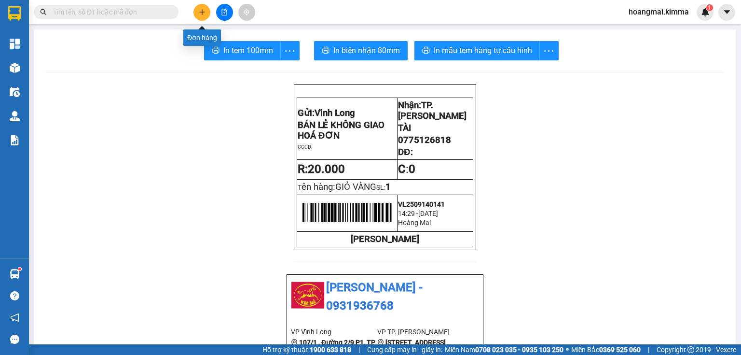
click at [203, 14] on icon "plus" at bounding box center [202, 12] width 7 height 7
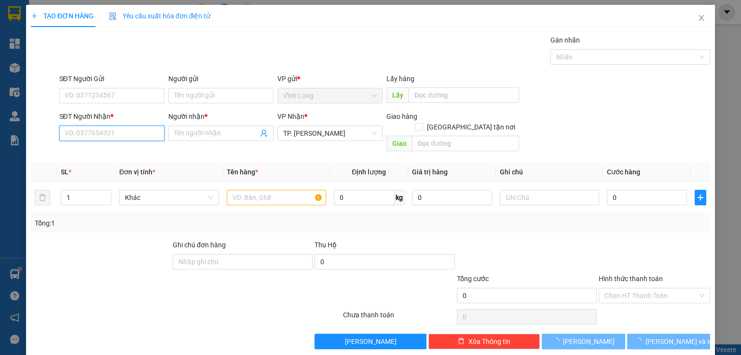
click at [109, 132] on input "SĐT Người Nhận *" at bounding box center [111, 132] width 105 height 15
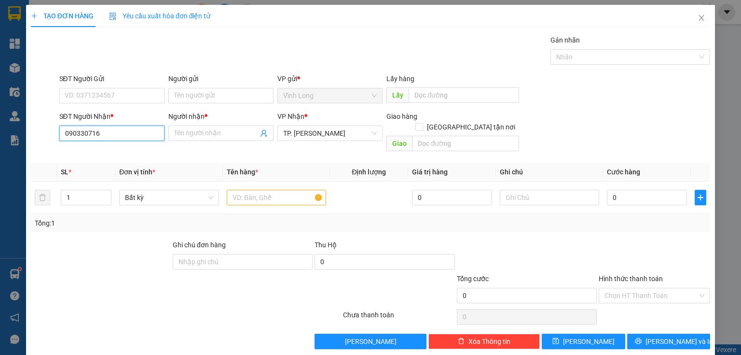
type input "0903307160"
drag, startPoint x: 110, startPoint y: 153, endPoint x: 117, endPoint y: 149, distance: 7.9
click at [110, 153] on div "0903307160 - QUANG" at bounding box center [111, 152] width 93 height 11
type input "QUANG"
type input "0903307160"
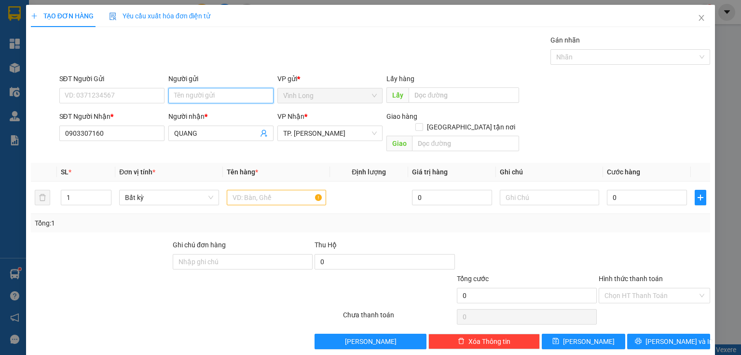
click at [206, 90] on input "Người gửi" at bounding box center [220, 95] width 105 height 15
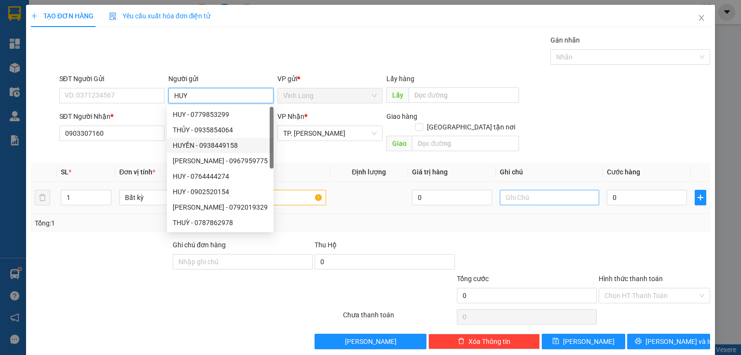
type input "HUY"
drag, startPoint x: 527, startPoint y: 190, endPoint x: 520, endPoint y: 191, distance: 7.3
click at [525, 190] on input "text" at bounding box center [549, 197] width 99 height 15
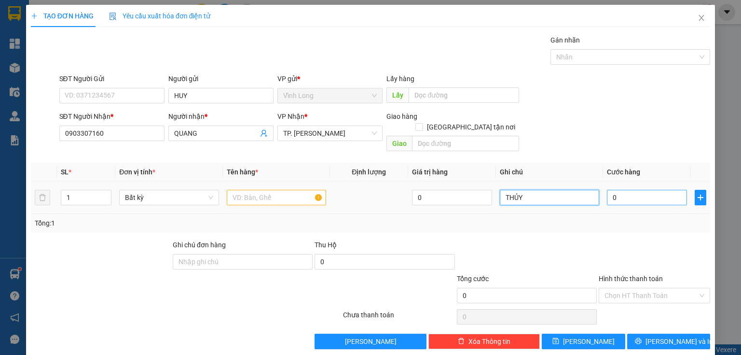
type input "THỦY"
click at [651, 191] on input "0" at bounding box center [647, 197] width 80 height 15
type input "4"
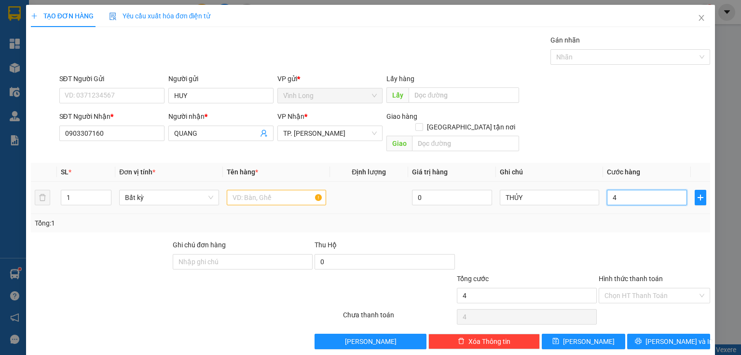
type input "40"
type input "40.000"
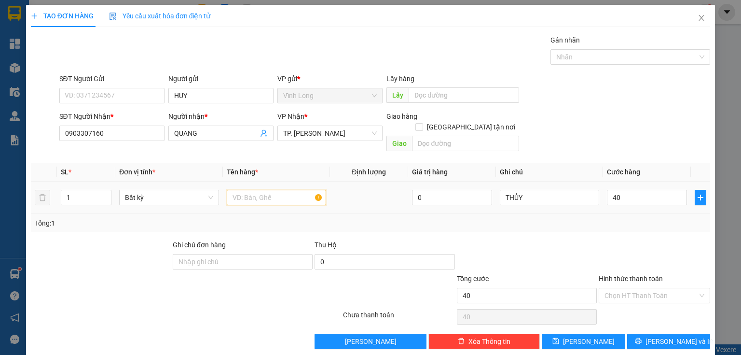
type input "40.000"
click at [287, 190] on input "text" at bounding box center [276, 197] width 99 height 15
type input "GÓI"
click at [638, 274] on label "Hình thức thanh toán" at bounding box center [631, 278] width 64 height 8
click at [638, 288] on input "Hình thức thanh toán" at bounding box center [650, 295] width 93 height 14
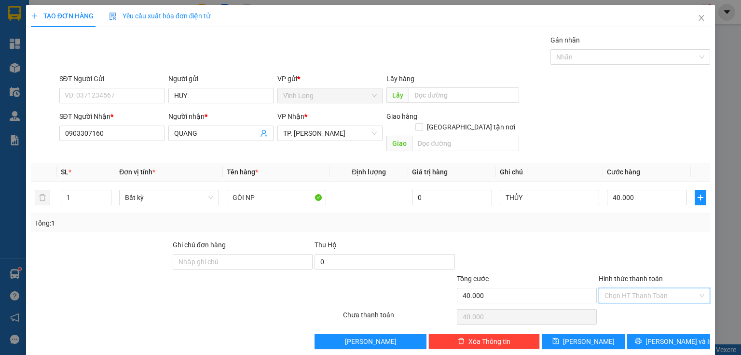
click at [635, 274] on div "Hình thức thanh toán" at bounding box center [654, 280] width 111 height 14
click at [621, 307] on div "Chọn HT Thanh Toán" at bounding box center [654, 316] width 113 height 19
click at [621, 288] on input "Hình thức thanh toán" at bounding box center [650, 295] width 93 height 14
click at [616, 298] on div "Tại văn phòng" at bounding box center [649, 303] width 99 height 11
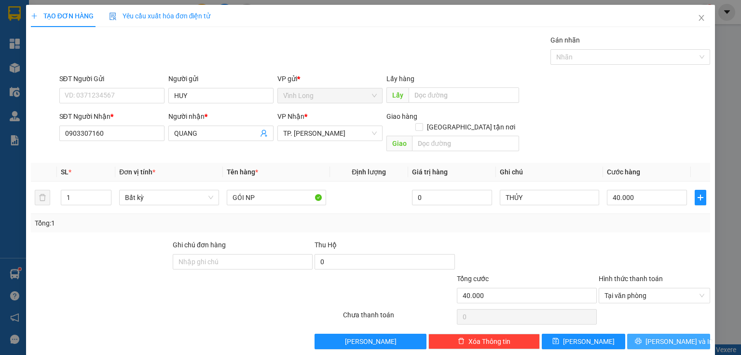
drag, startPoint x: 654, startPoint y: 322, endPoint x: 660, endPoint y: 334, distance: 13.6
click at [654, 333] on button "[PERSON_NAME] và In" at bounding box center [668, 340] width 83 height 15
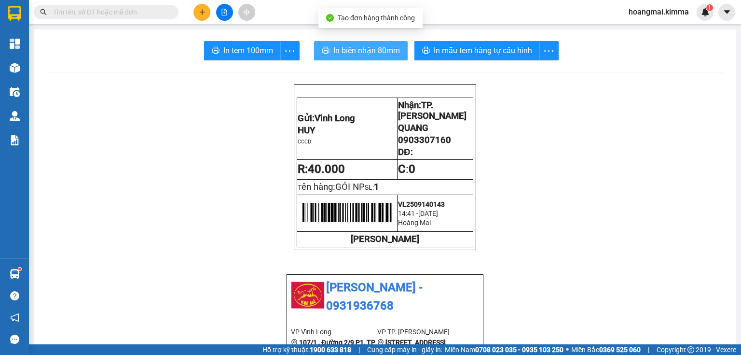
click at [348, 56] on span "In biên nhận 80mm" at bounding box center [366, 50] width 67 height 12
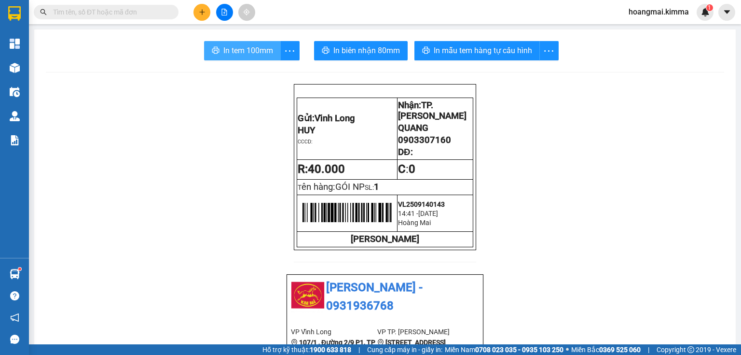
click at [249, 50] on span "In tem 100mm" at bounding box center [248, 50] width 50 height 12
